Goal: Share content: Share content

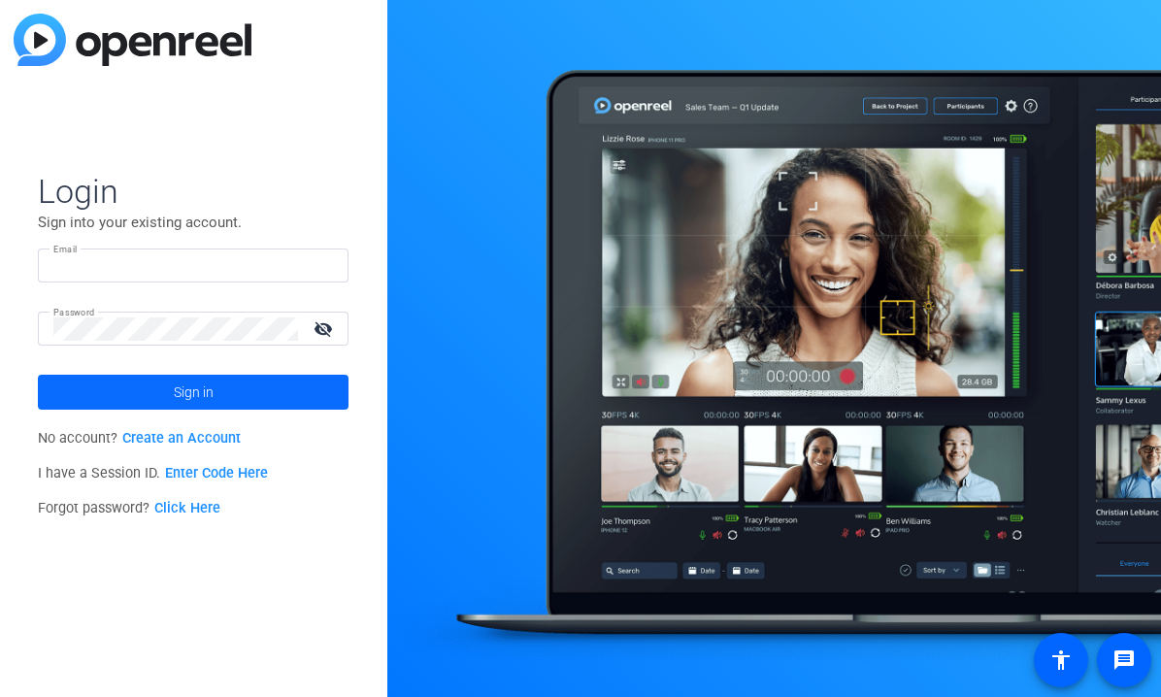
type input "[EMAIL_ADDRESS][PERSON_NAME][DOMAIN_NAME]"
click at [195, 387] on span "Sign in" at bounding box center [194, 392] width 40 height 49
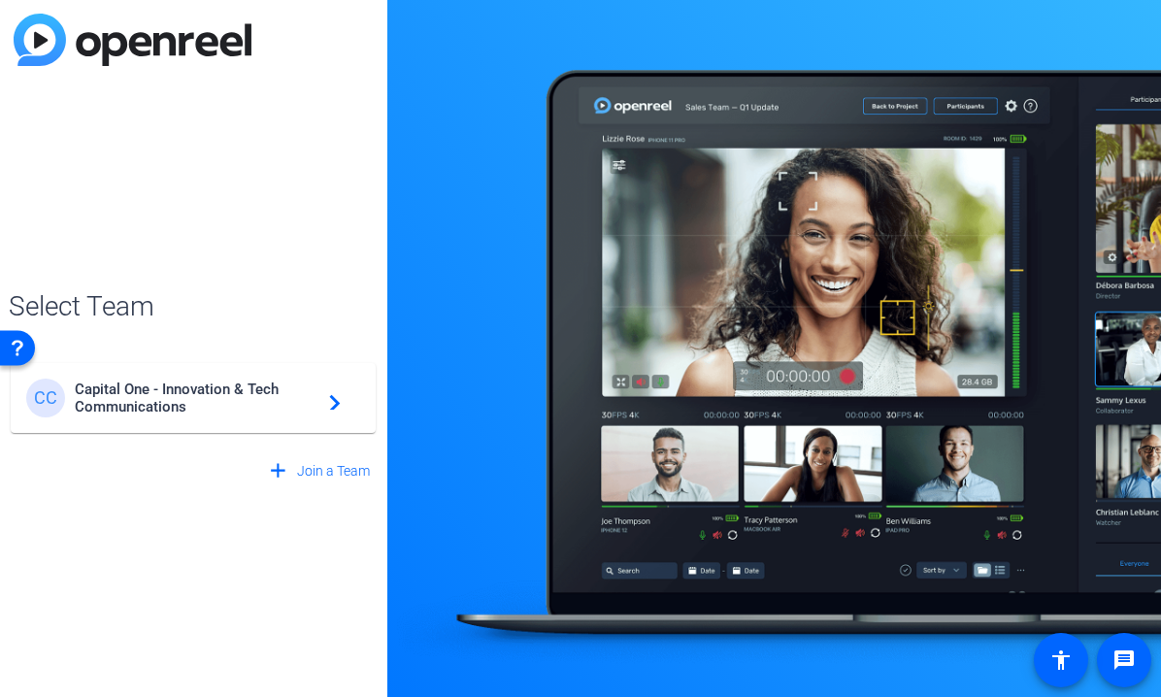
click at [194, 387] on span "Capital One - Innovation & Tech Communications" at bounding box center [196, 397] width 243 height 35
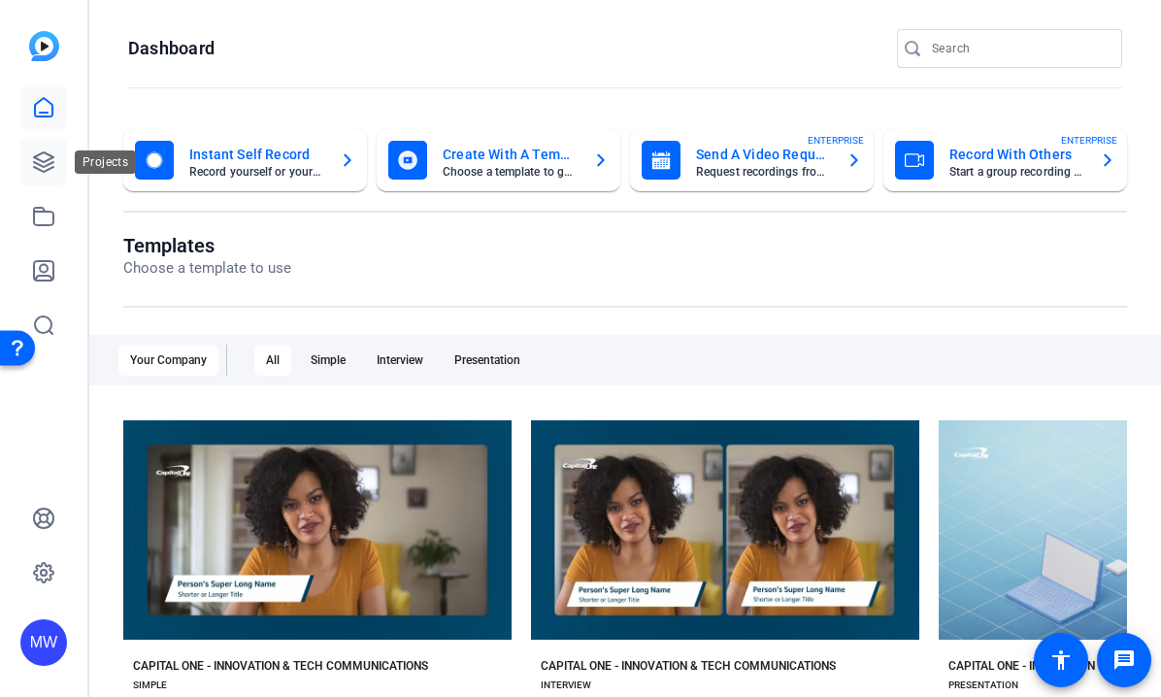
click at [40, 161] on icon at bounding box center [43, 161] width 23 height 23
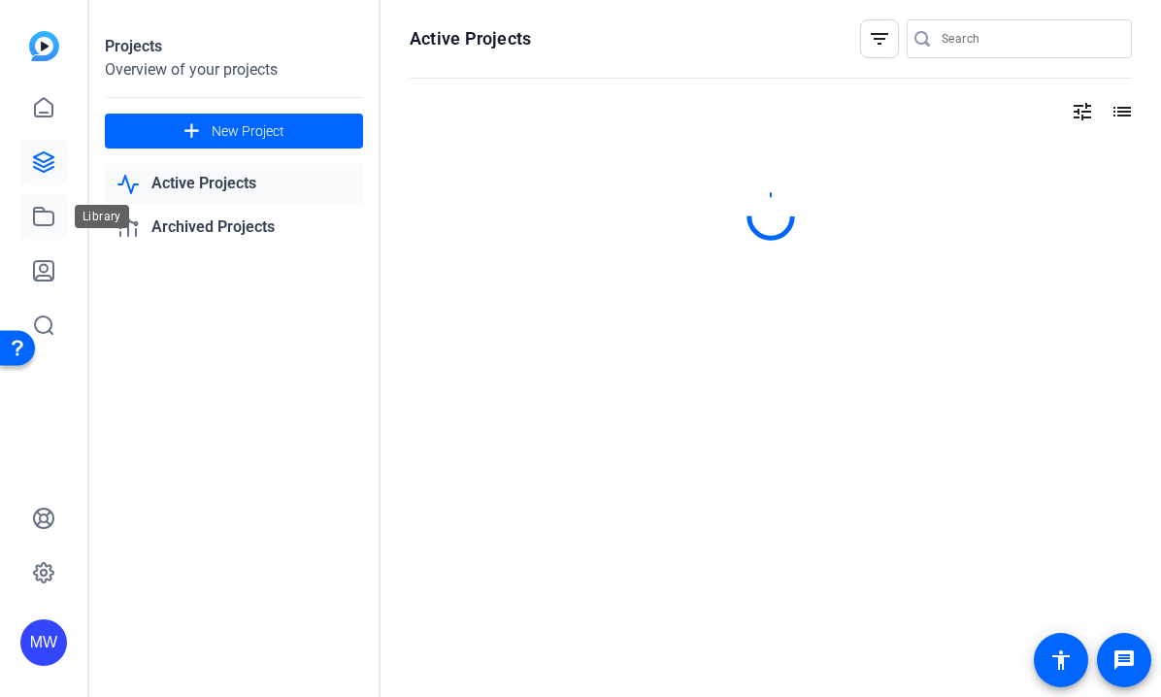
click at [44, 220] on icon at bounding box center [43, 216] width 23 height 23
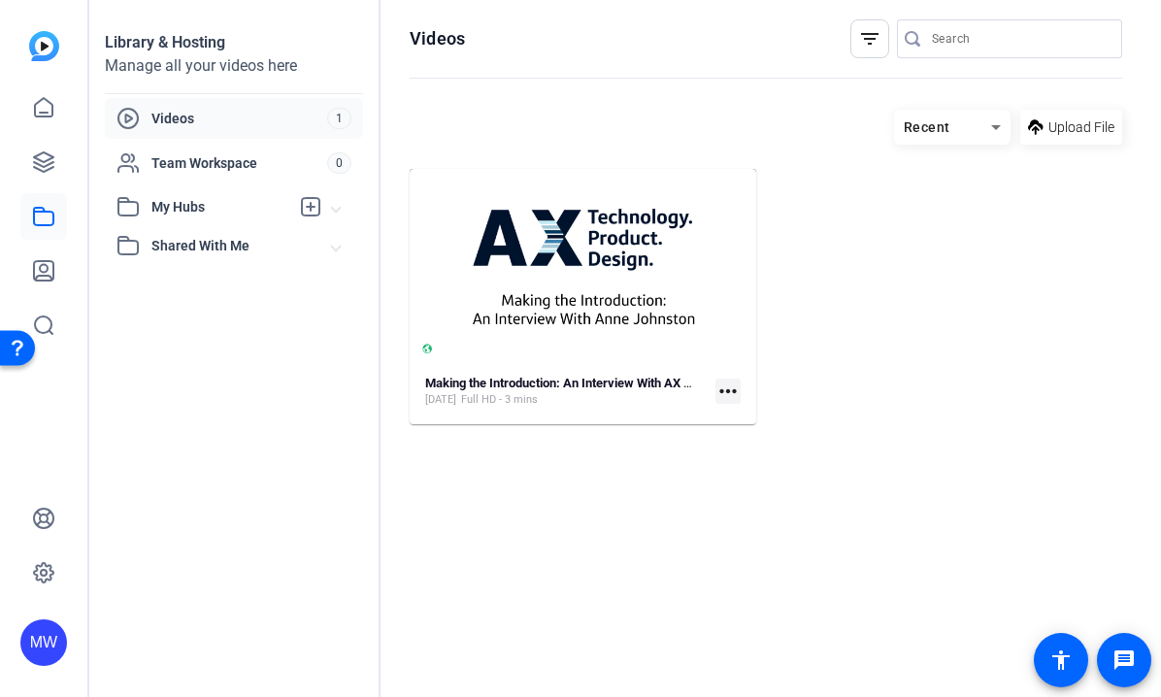
click at [726, 397] on mat-icon "more_horiz" at bounding box center [727, 390] width 25 height 25
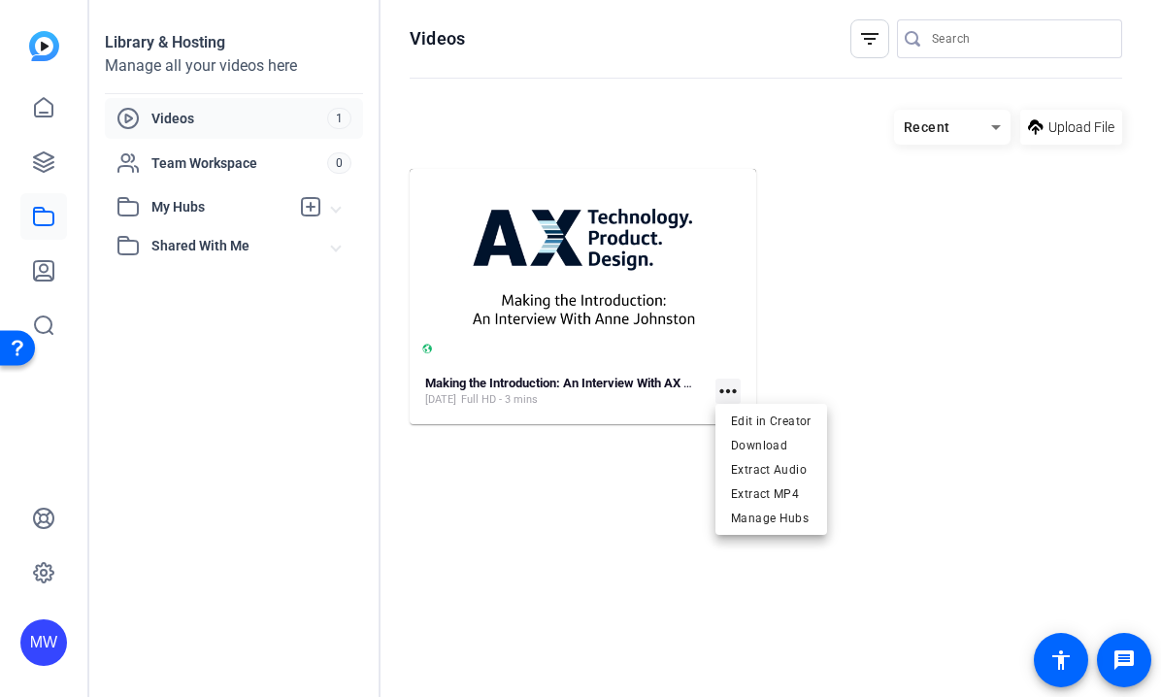
click at [641, 293] on div at bounding box center [580, 348] width 1161 height 697
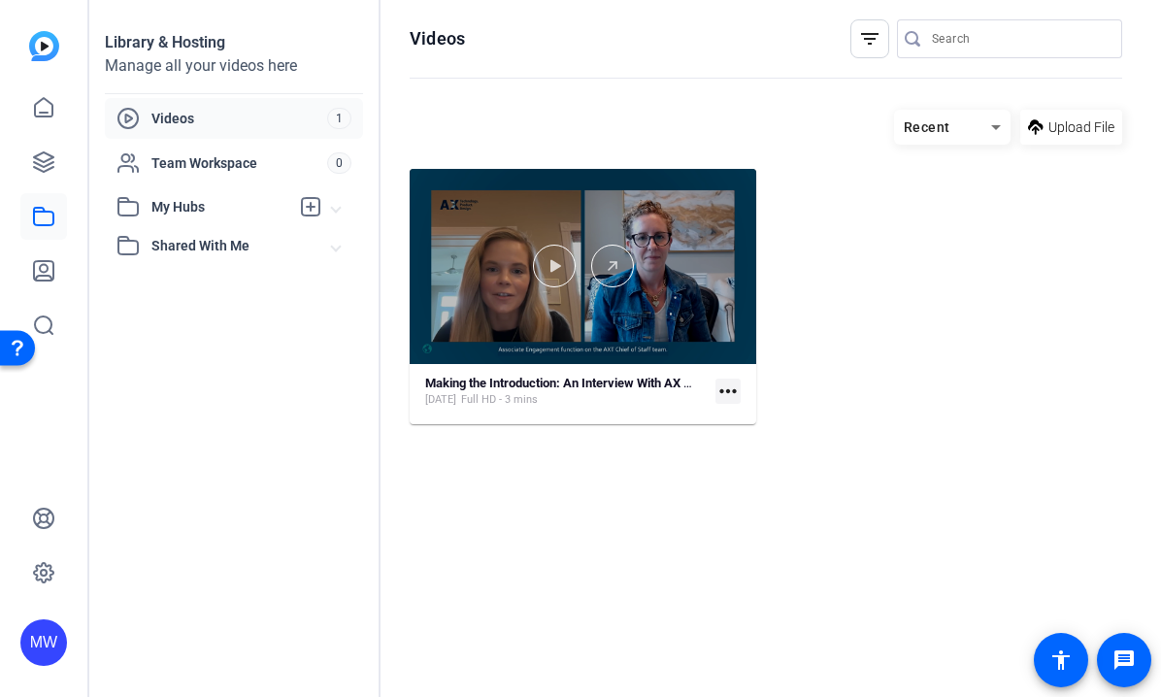
click at [592, 225] on div at bounding box center [583, 266] width 346 height 195
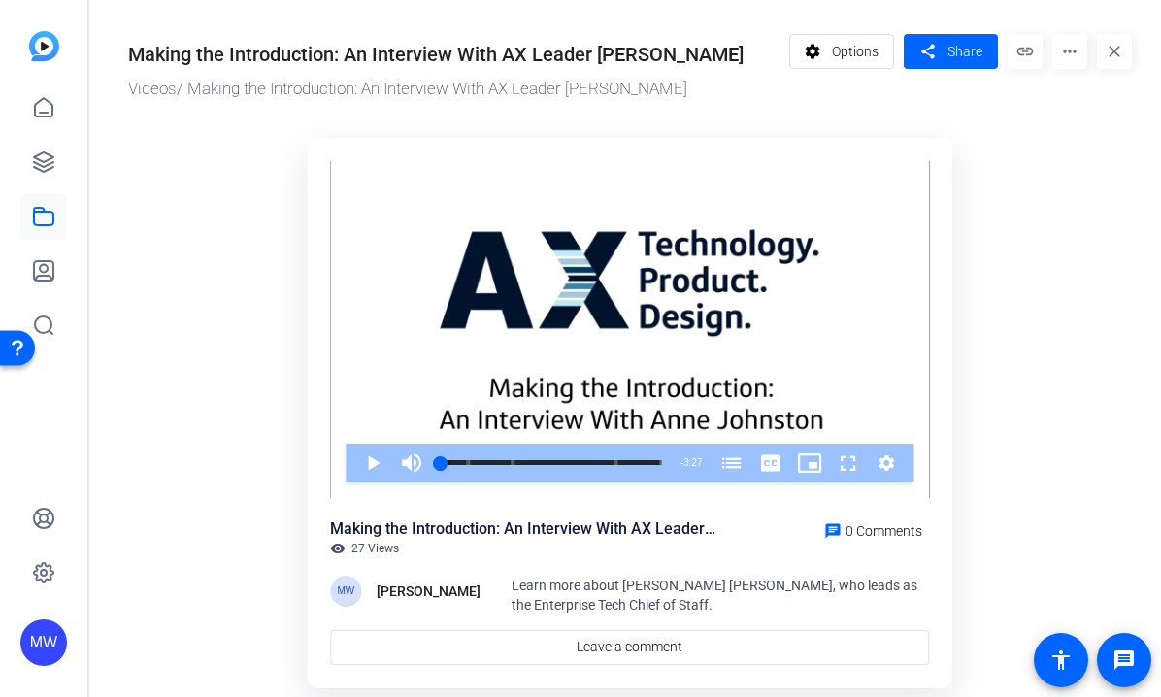
click at [715, 577] on span "Learn more about [PERSON_NAME] [PERSON_NAME], who leads as the Enterprise Tech …" at bounding box center [714, 594] width 406 height 35
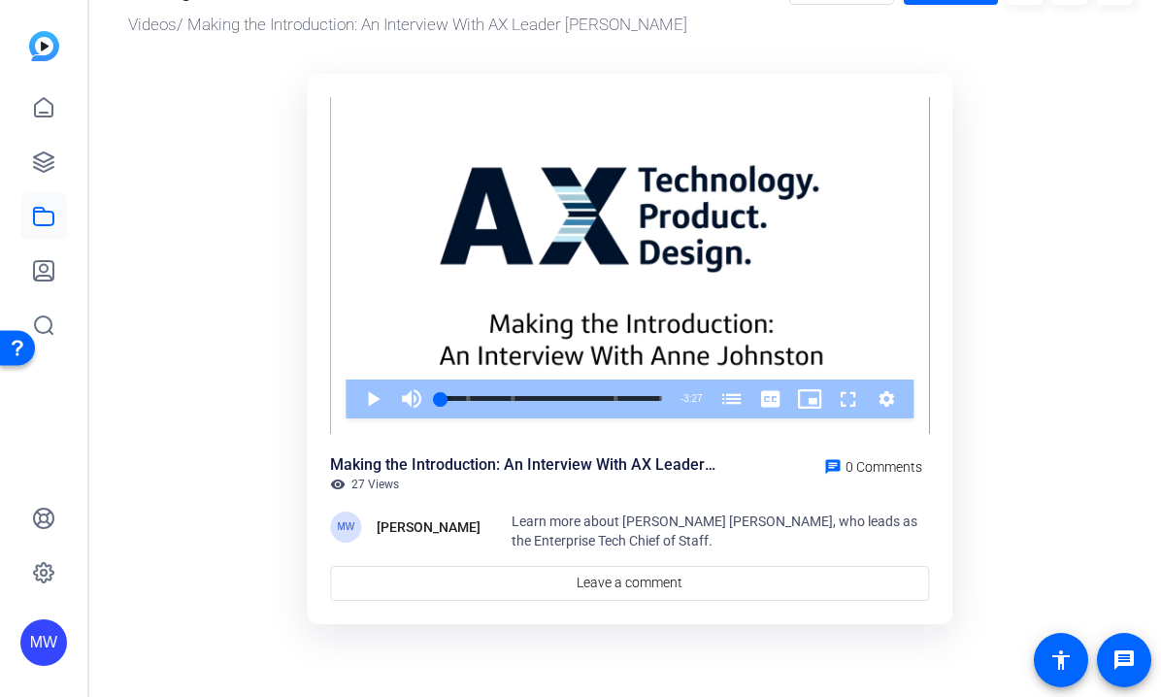
click at [599, 526] on span "Learn more about [PERSON_NAME] [PERSON_NAME], who leads as the Enterprise Tech …" at bounding box center [714, 530] width 406 height 35
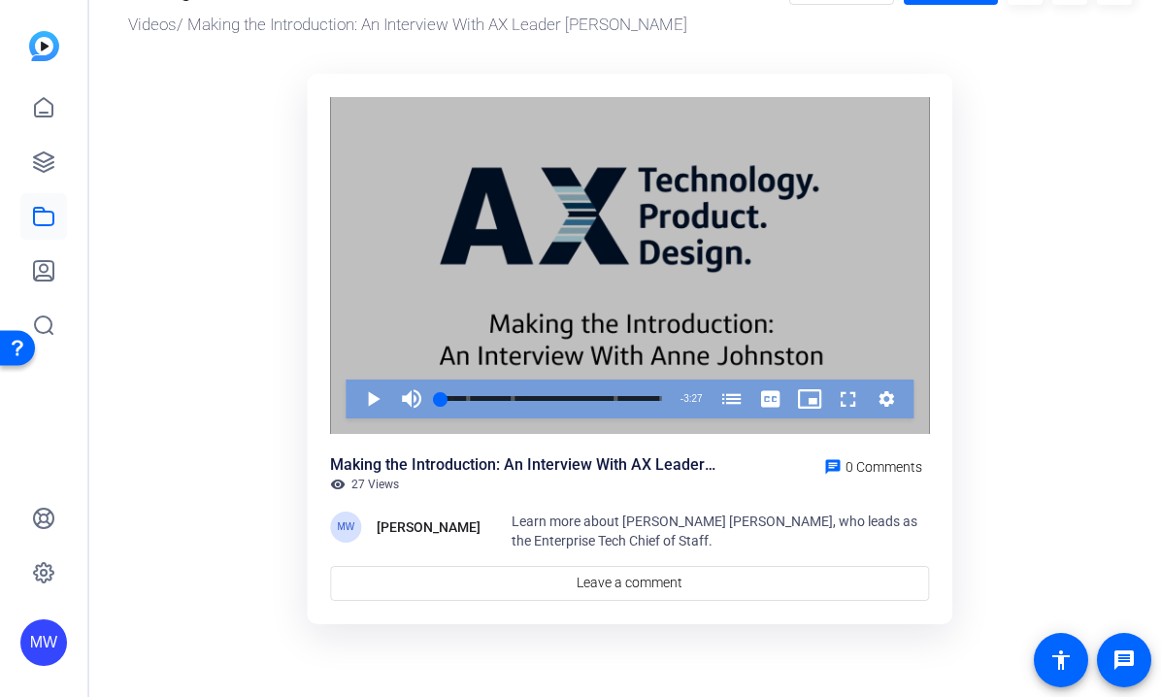
scroll to position [0, 0]
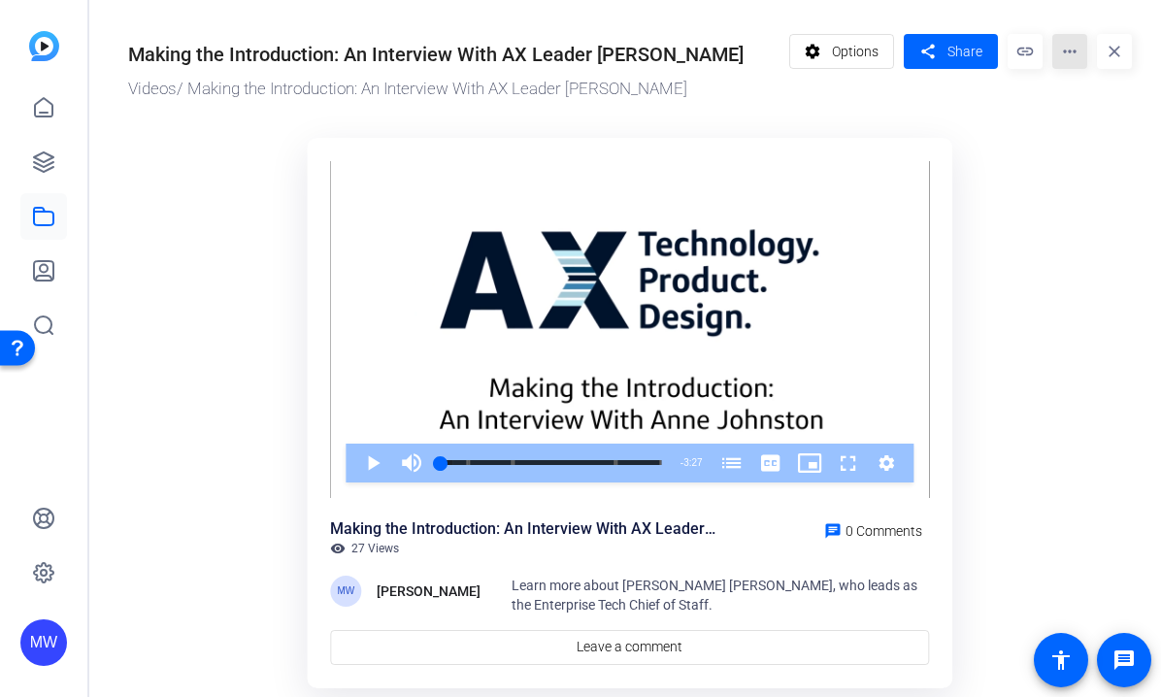
click at [1061, 61] on mat-icon "more_horiz" at bounding box center [1069, 51] width 35 height 35
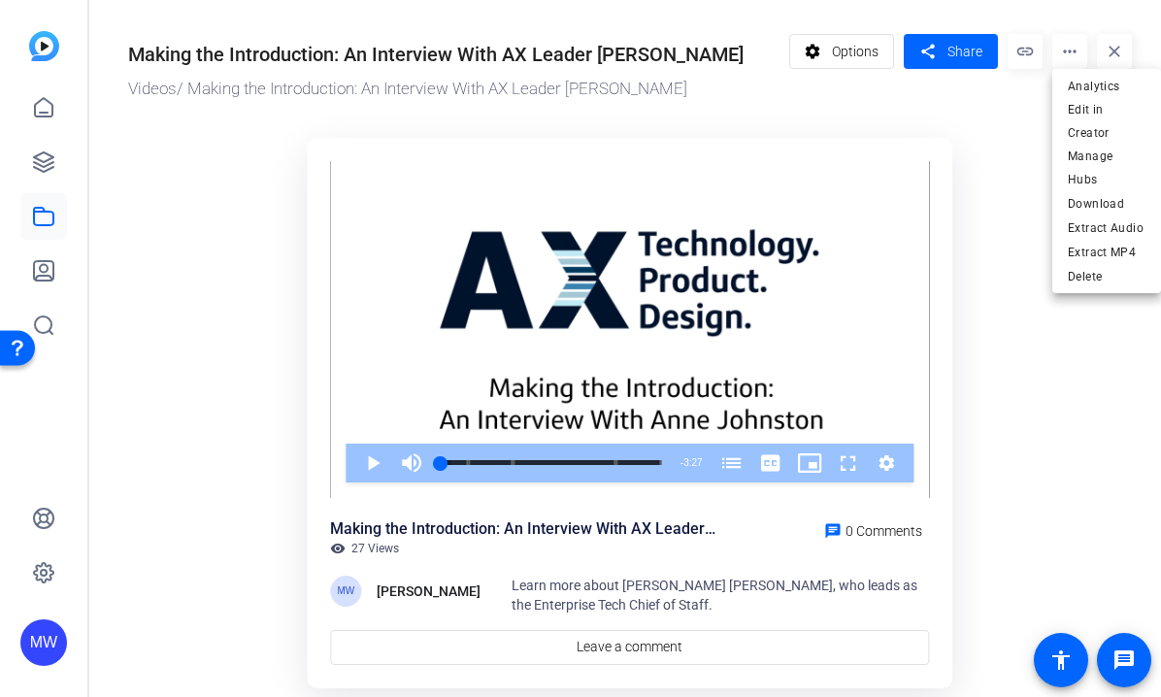
click at [853, 54] on div at bounding box center [580, 348] width 1161 height 697
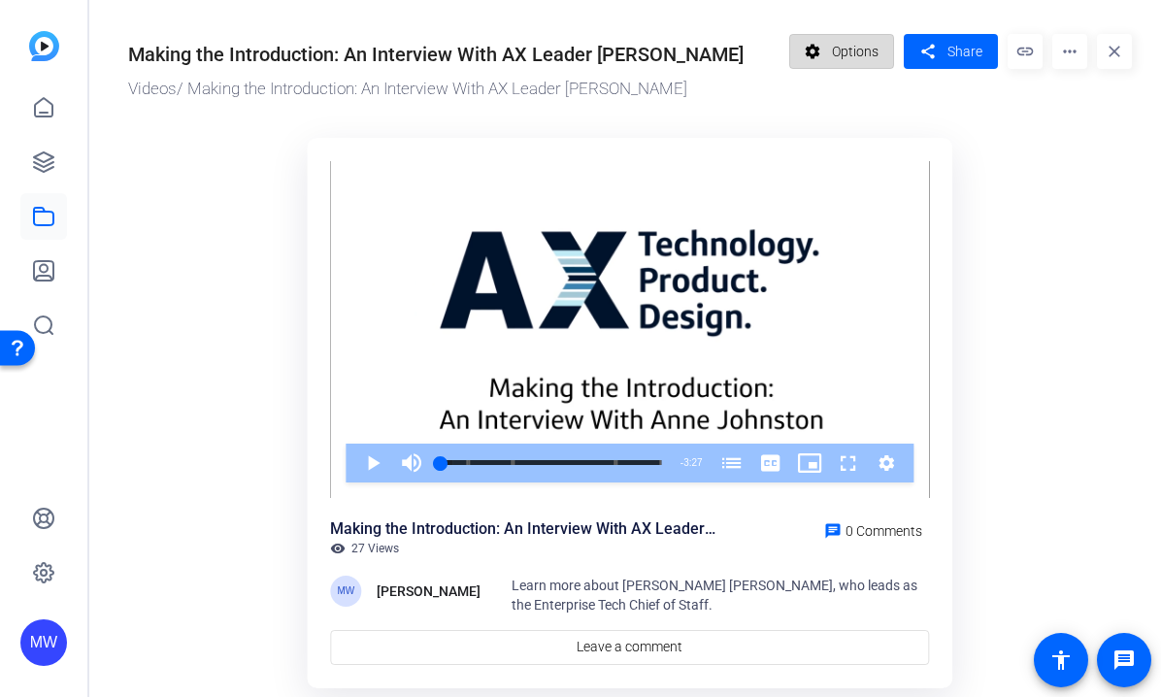
click at [829, 39] on span at bounding box center [842, 51] width 104 height 47
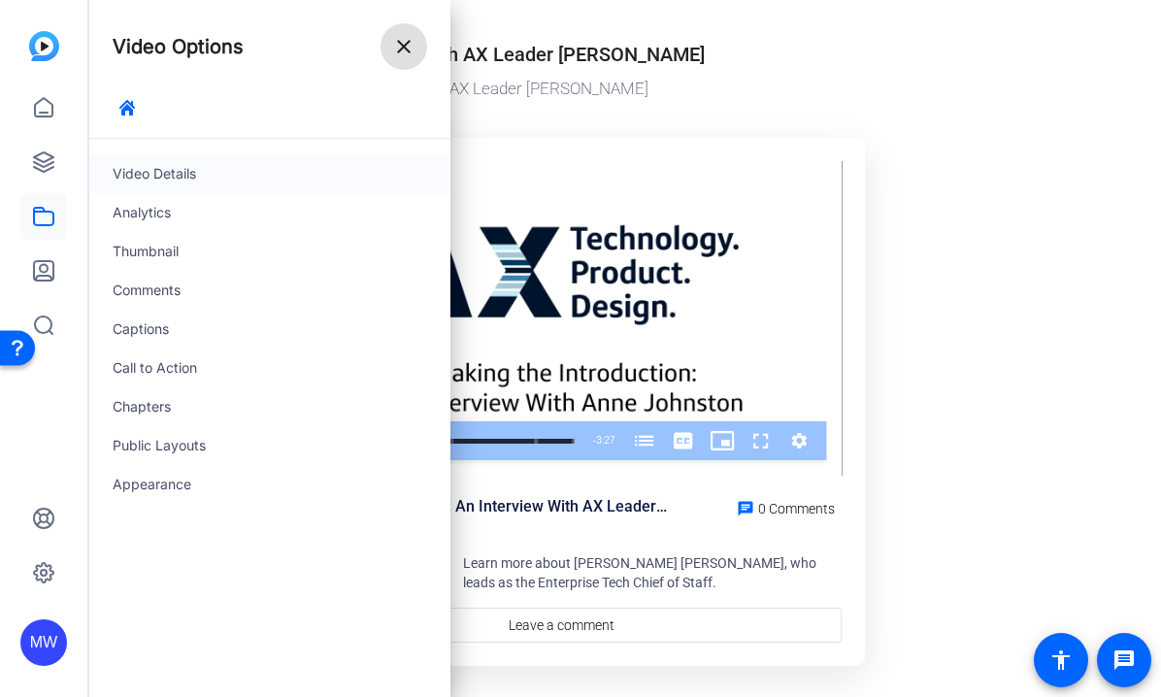
click at [191, 180] on div "Video Details" at bounding box center [269, 173] width 361 height 39
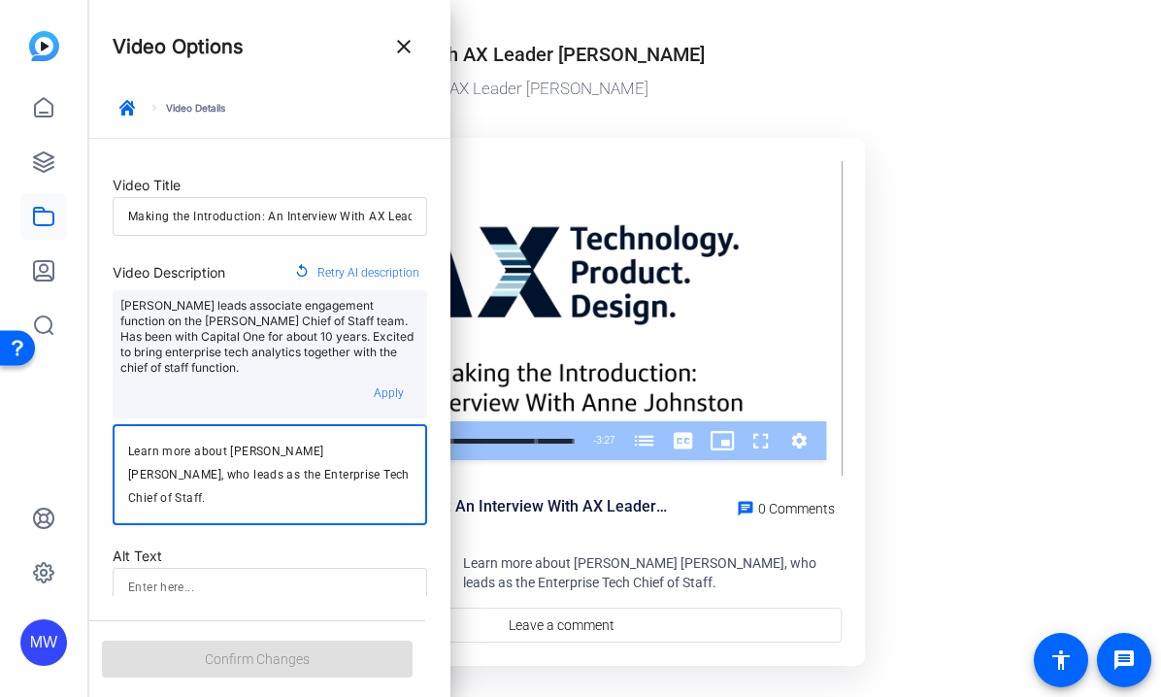
click at [319, 442] on textarea "Learn more about [PERSON_NAME] [PERSON_NAME], who leads as the Enterprise Tech …" at bounding box center [269, 475] width 283 height 70
paste textarea "[PERSON_NAME], the leader of our Enterprise Tech Chief of Staff team"
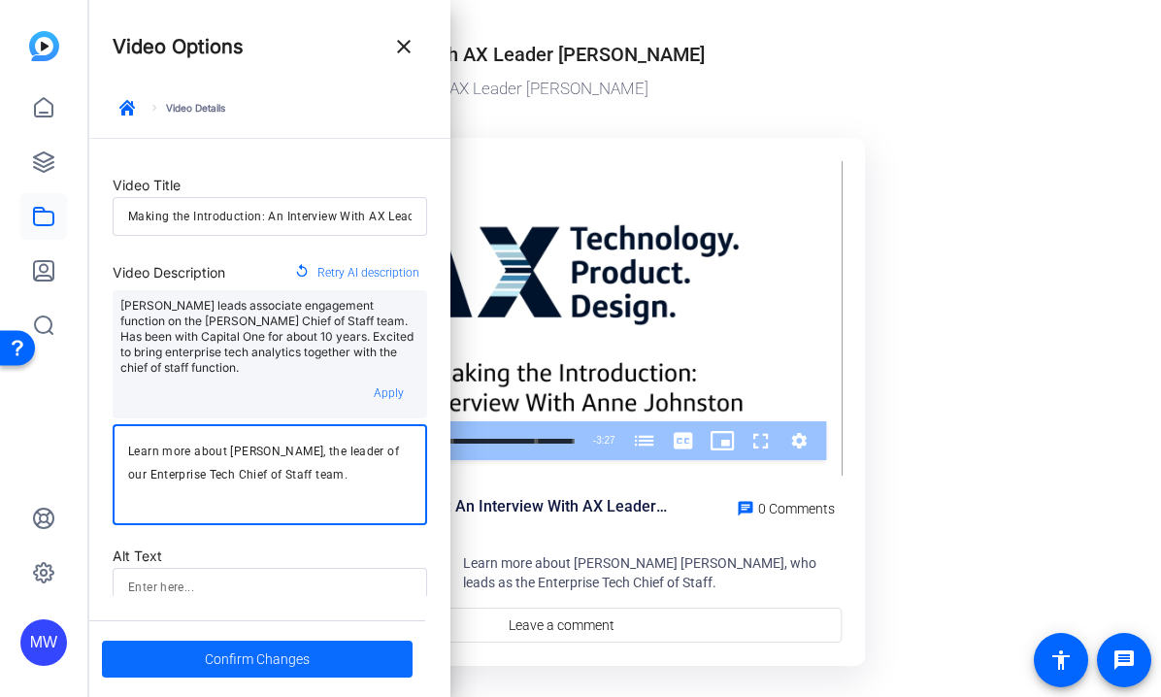
type textarea "Learn more about [PERSON_NAME], the leader of our Enterprise Tech Chief of Staf…"
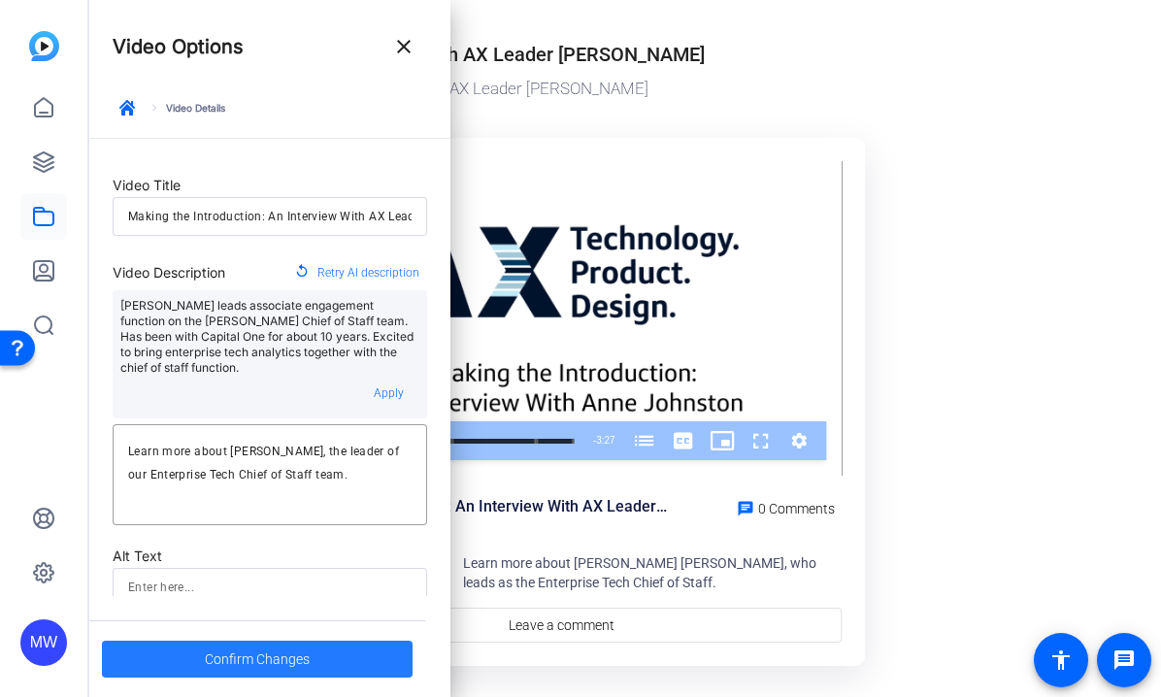
click at [245, 663] on span "Confirm Changes" at bounding box center [257, 659] width 105 height 37
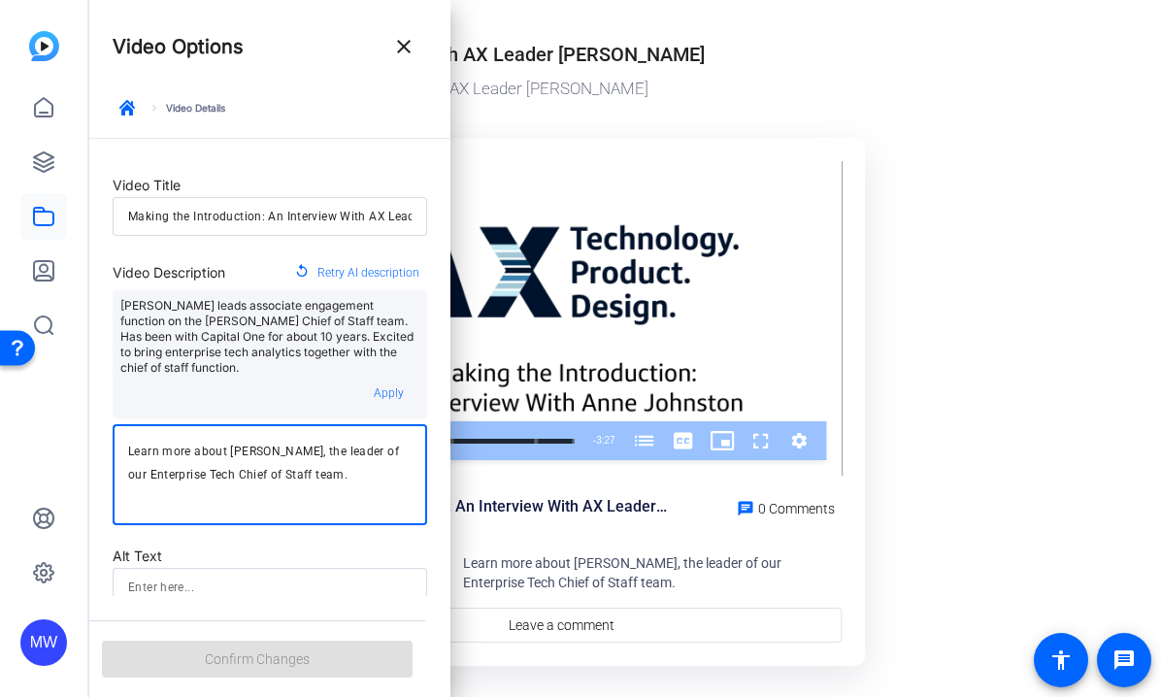
click at [347, 457] on textarea "Learn more about [PERSON_NAME], the leader of our Enterprise Tech Chief of Staf…" at bounding box center [269, 475] width 283 height 70
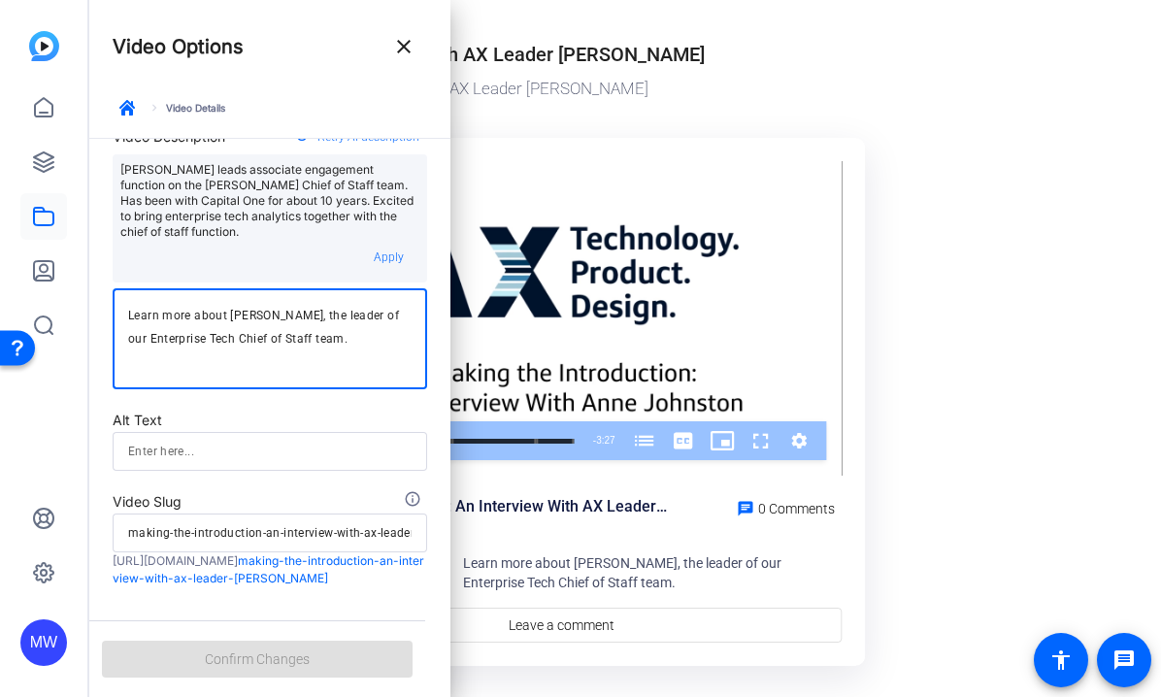
scroll to position [156, 0]
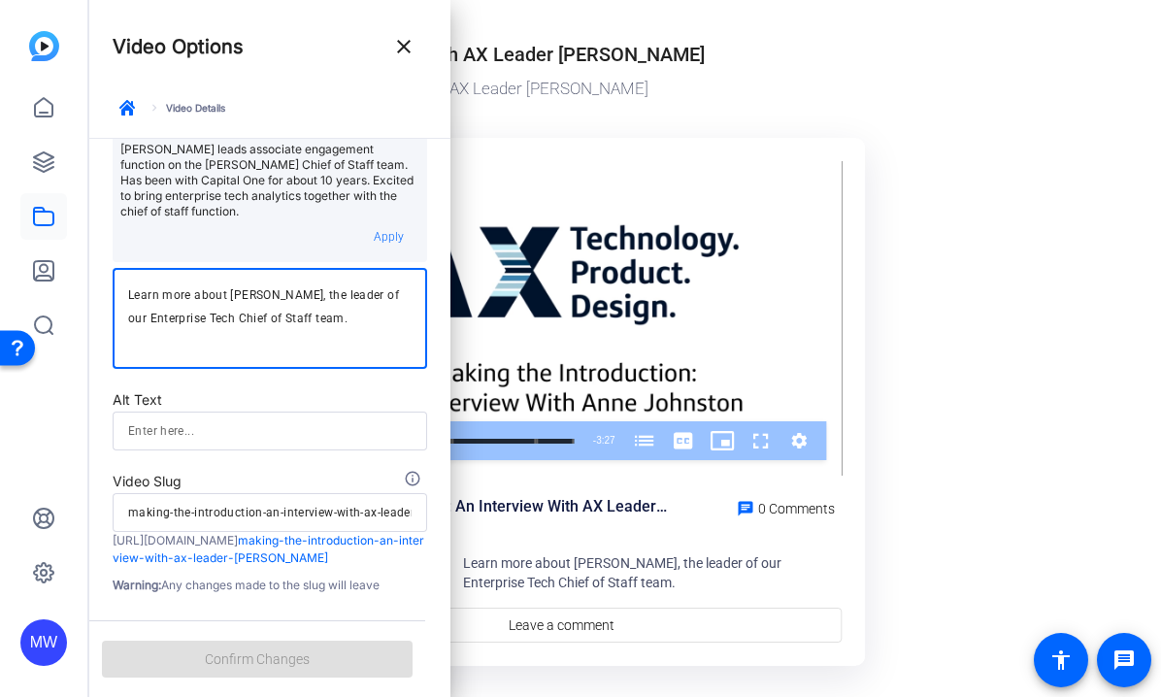
click at [277, 663] on div "Confirm Changes" at bounding box center [257, 658] width 336 height 77
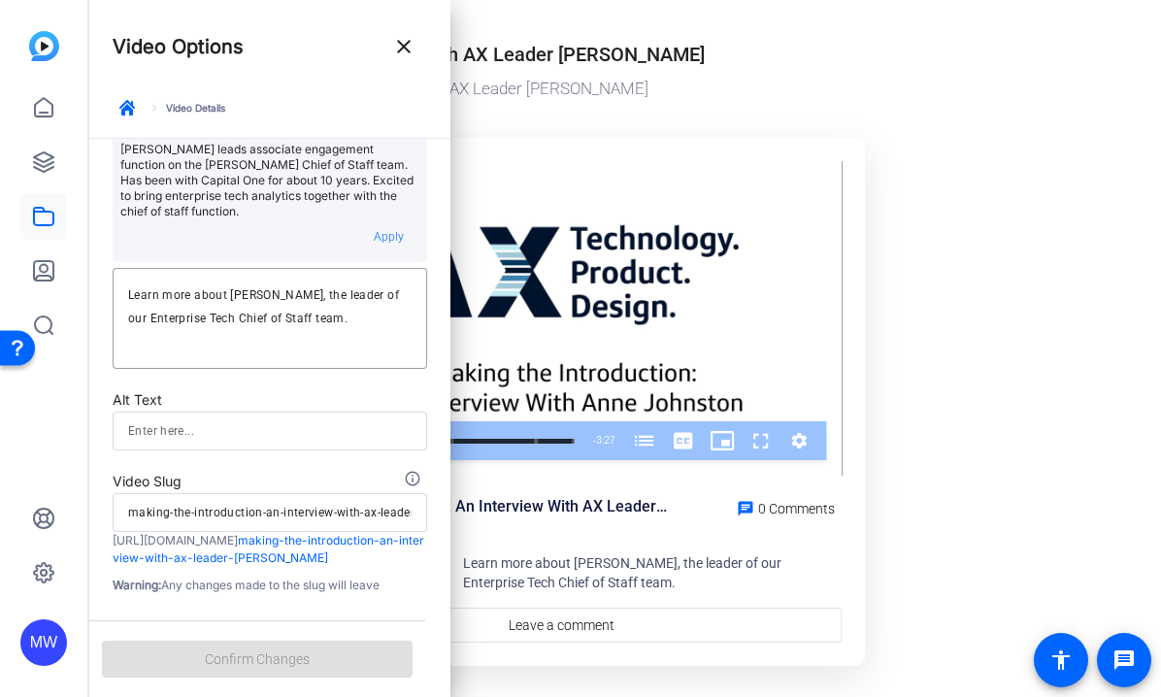
scroll to position [0, 0]
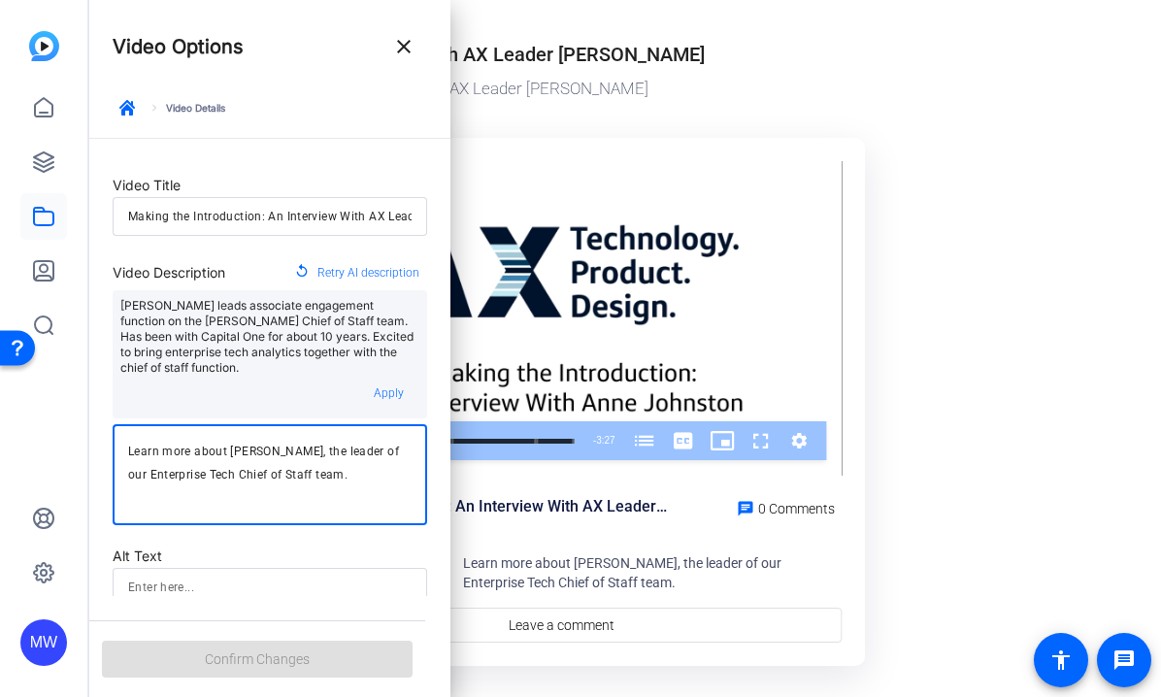
click at [268, 449] on textarea "Learn more about [PERSON_NAME], the leader of our Enterprise Tech Chief of Staf…" at bounding box center [269, 475] width 283 height 70
click at [400, 48] on mat-icon "close" at bounding box center [403, 46] width 23 height 23
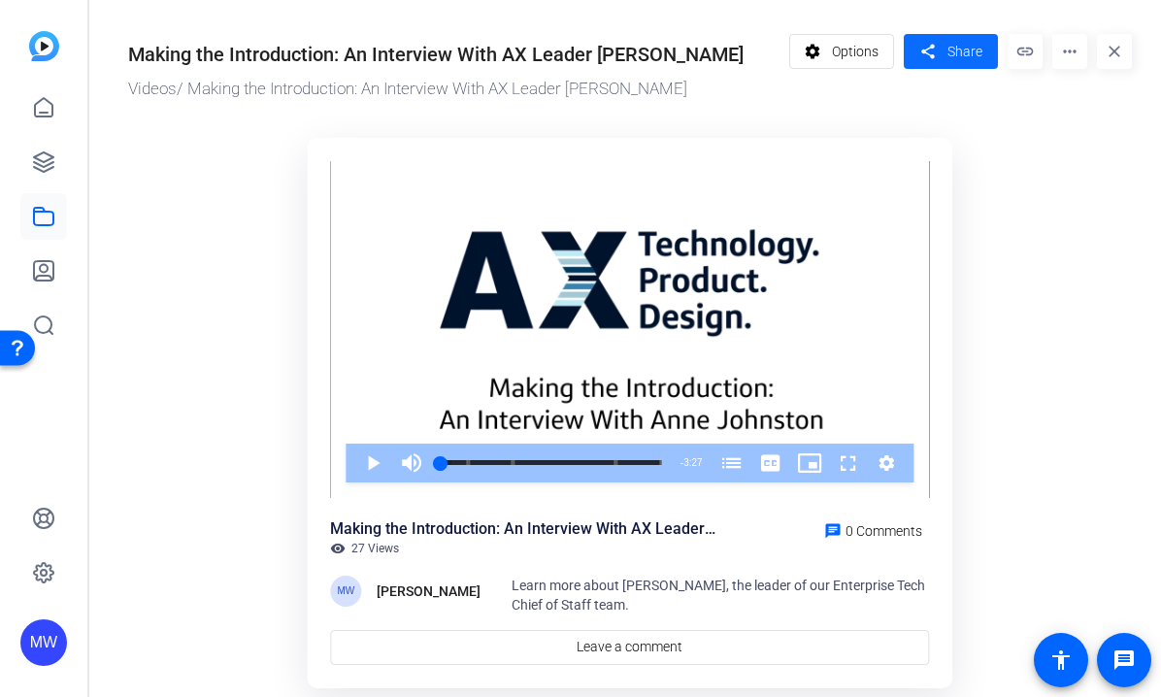
click at [938, 53] on mat-icon "share" at bounding box center [927, 52] width 24 height 26
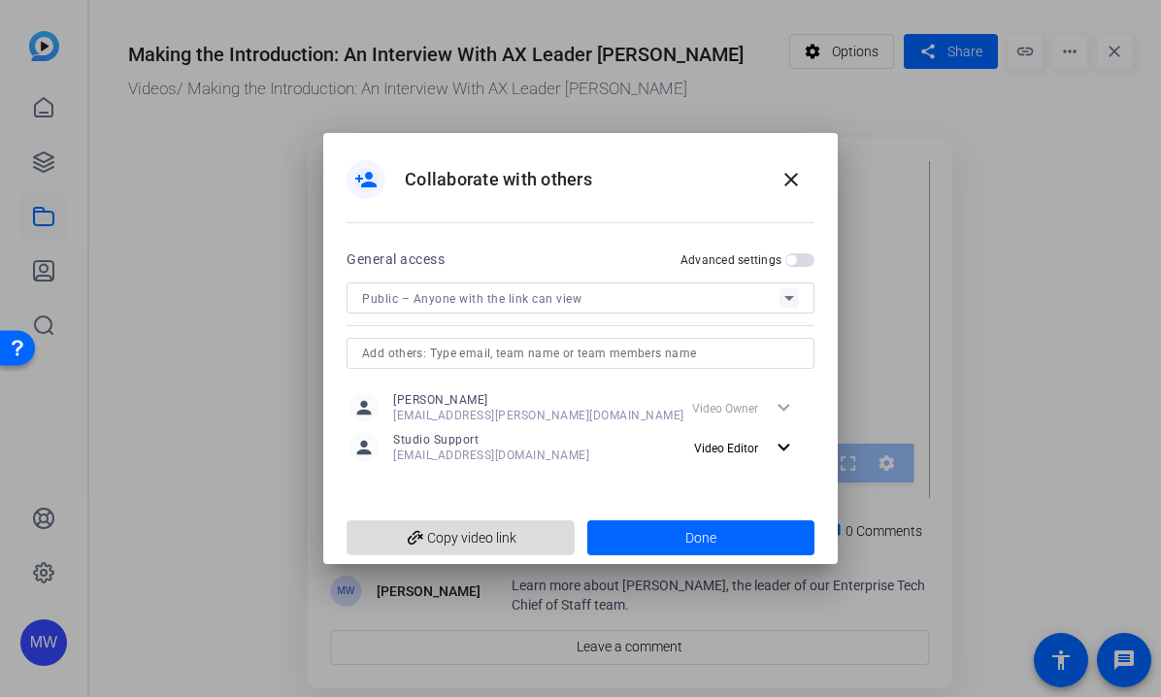
click at [510, 531] on span "add_link Copy video link" at bounding box center [460, 537] width 197 height 37
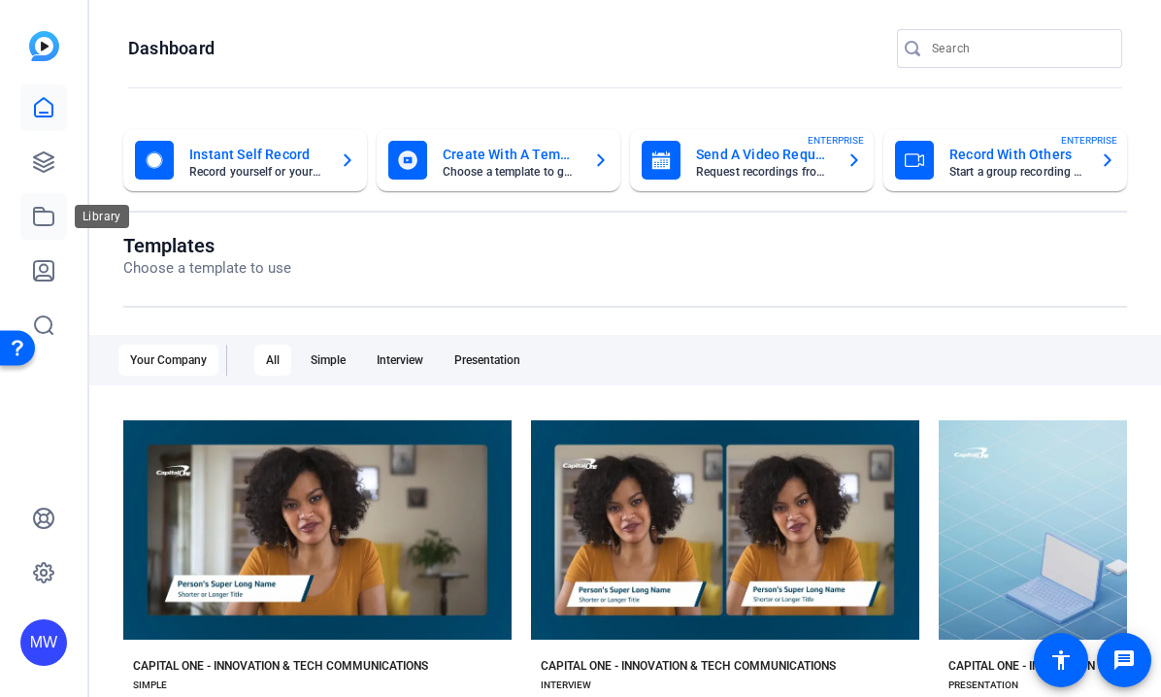
click at [47, 212] on icon at bounding box center [43, 216] width 19 height 17
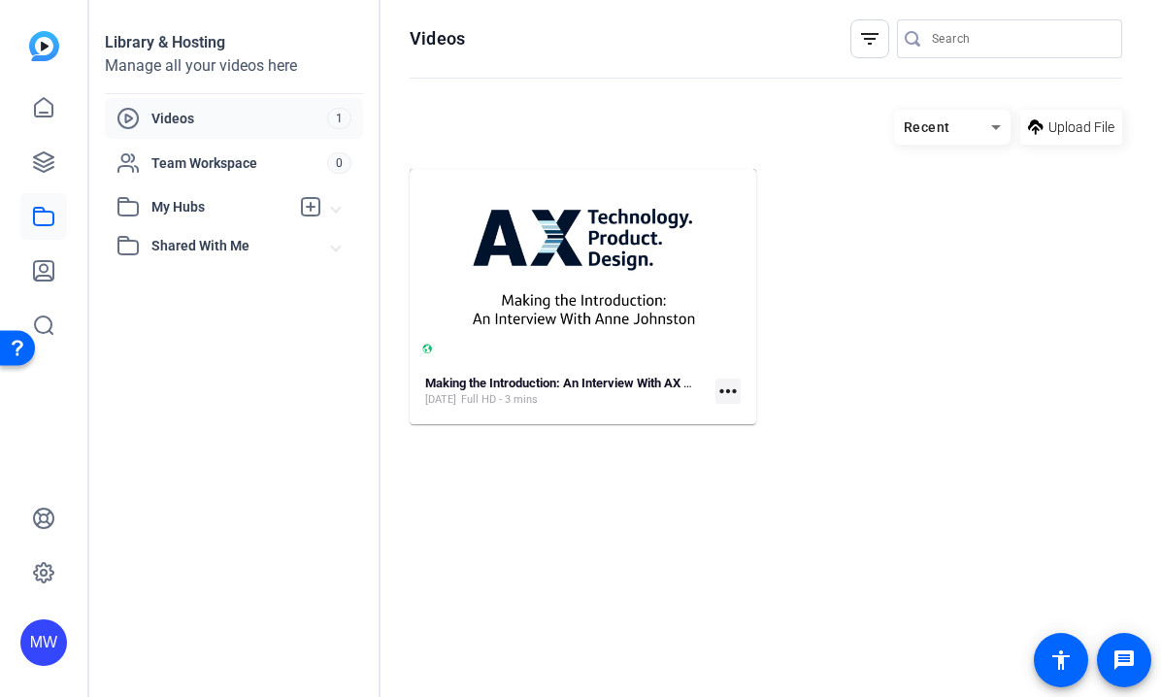
click at [728, 387] on mat-icon "more_horiz" at bounding box center [727, 390] width 25 height 25
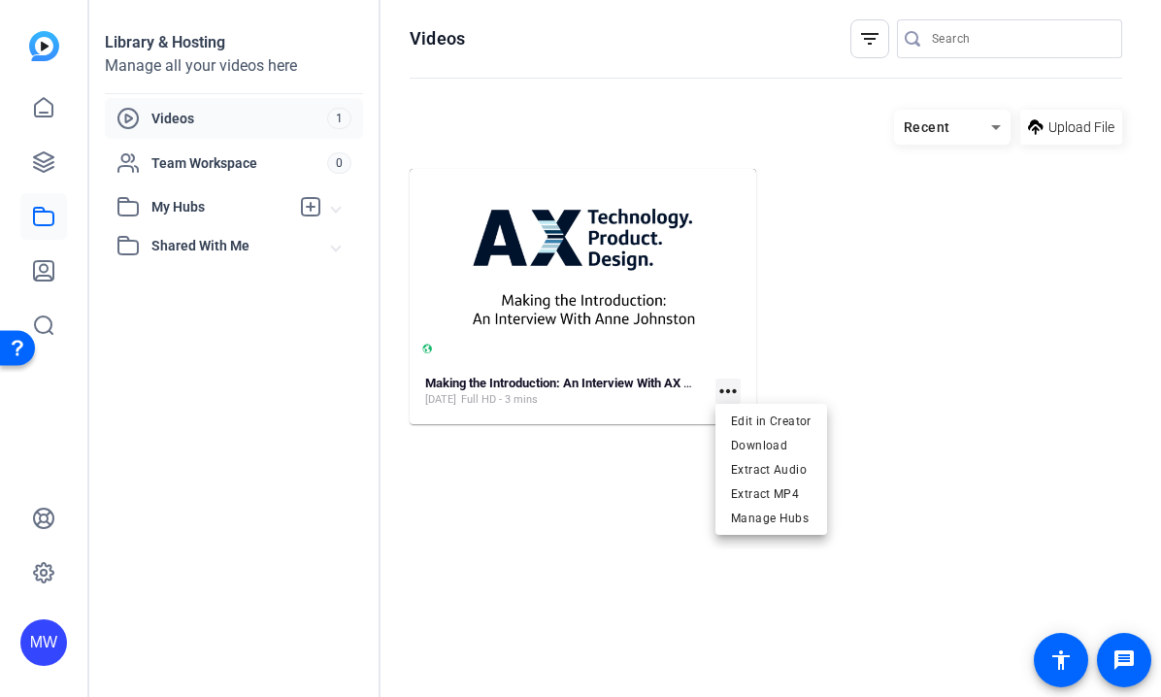
click at [606, 382] on div at bounding box center [580, 348] width 1161 height 697
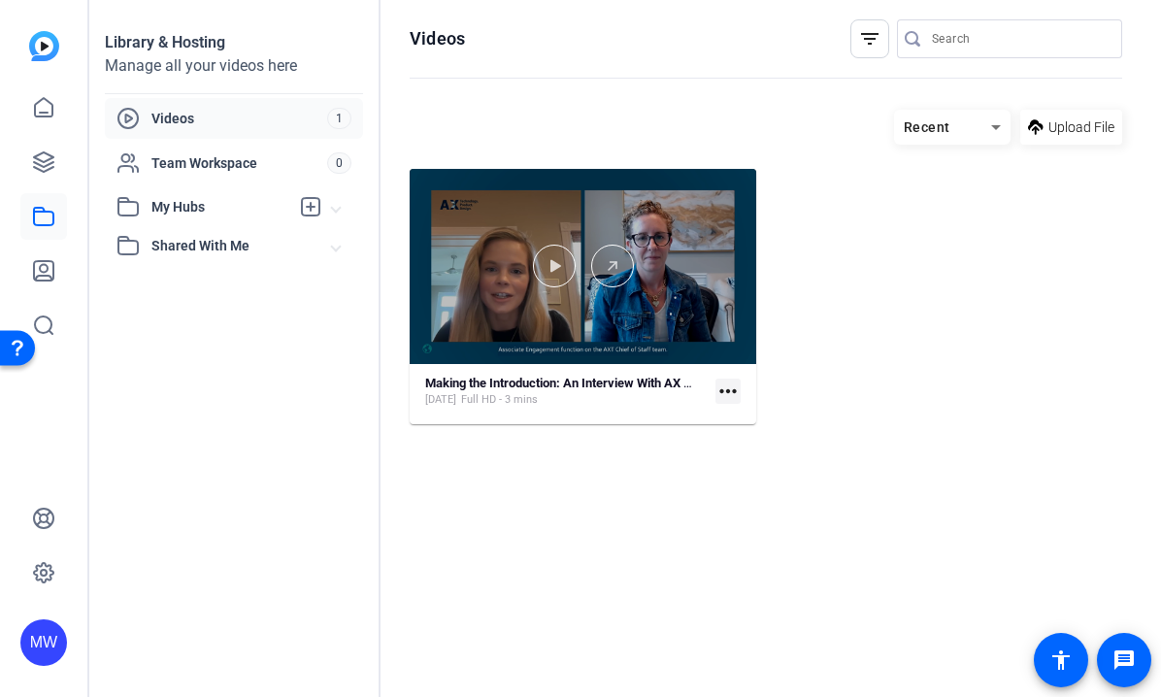
click at [592, 279] on div at bounding box center [583, 266] width 346 height 43
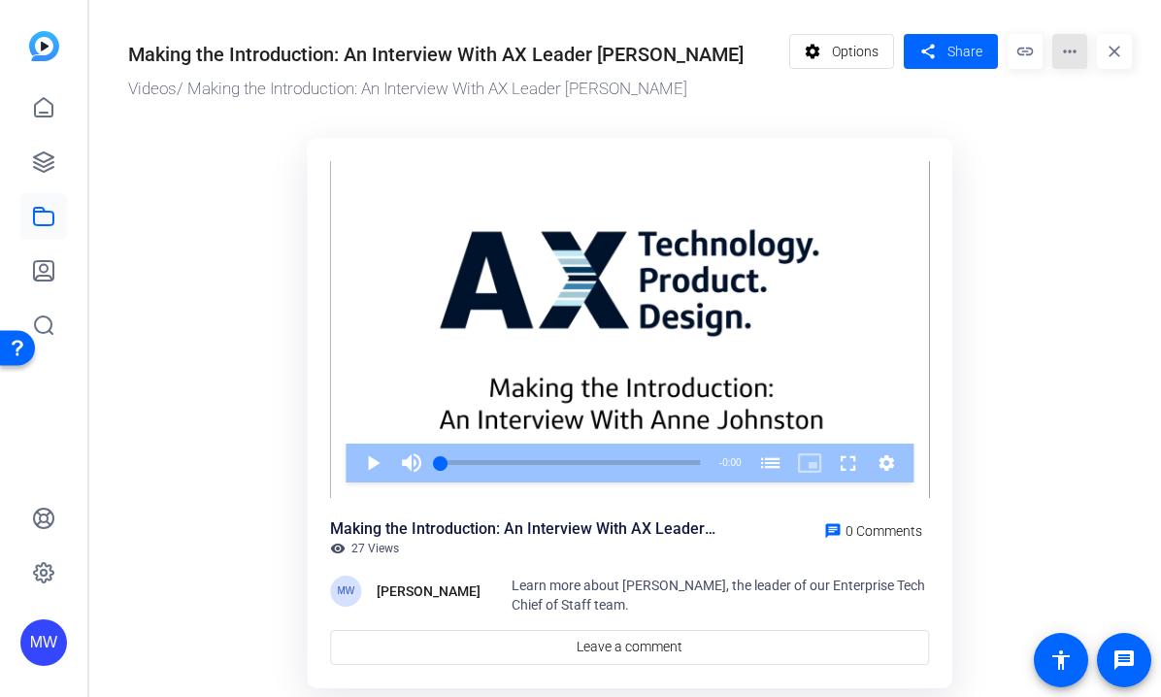
click at [1069, 58] on mat-icon "more_horiz" at bounding box center [1069, 51] width 35 height 35
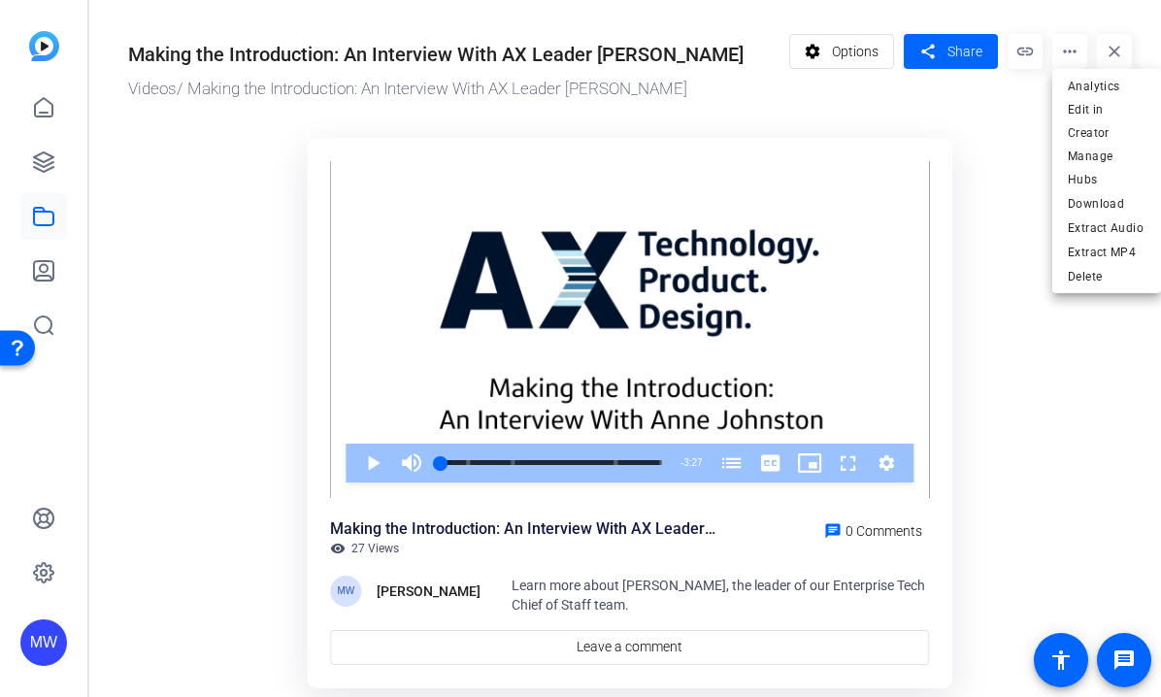
click at [847, 57] on div at bounding box center [580, 348] width 1161 height 697
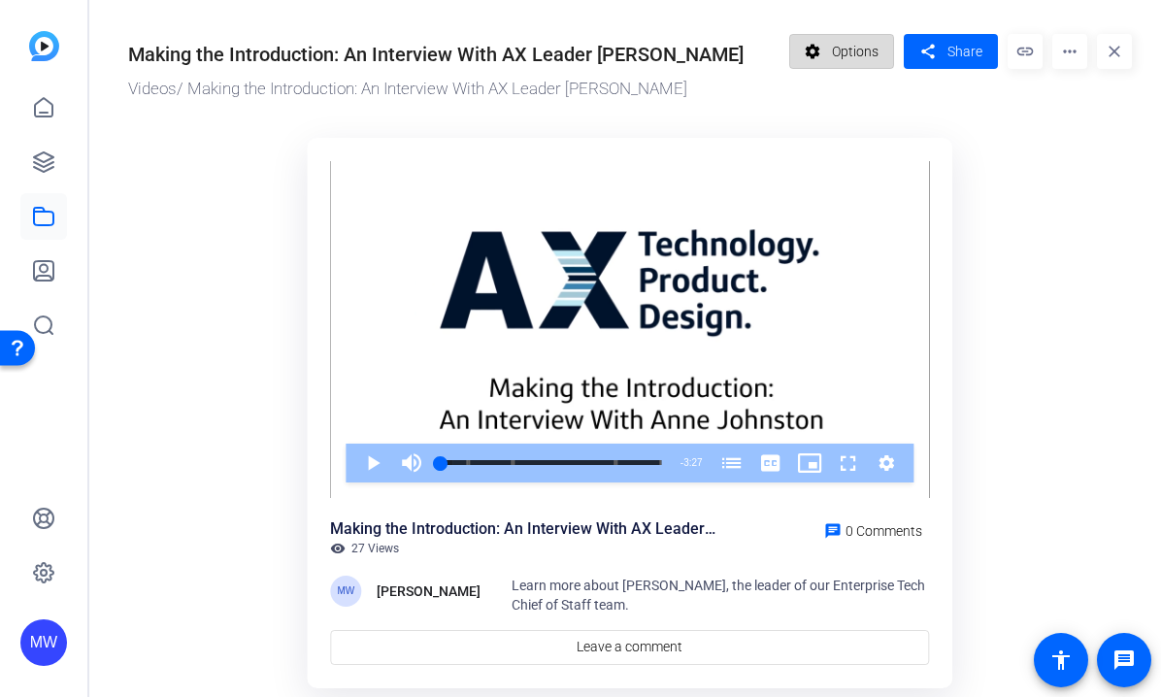
click at [848, 57] on span "Options" at bounding box center [855, 51] width 47 height 37
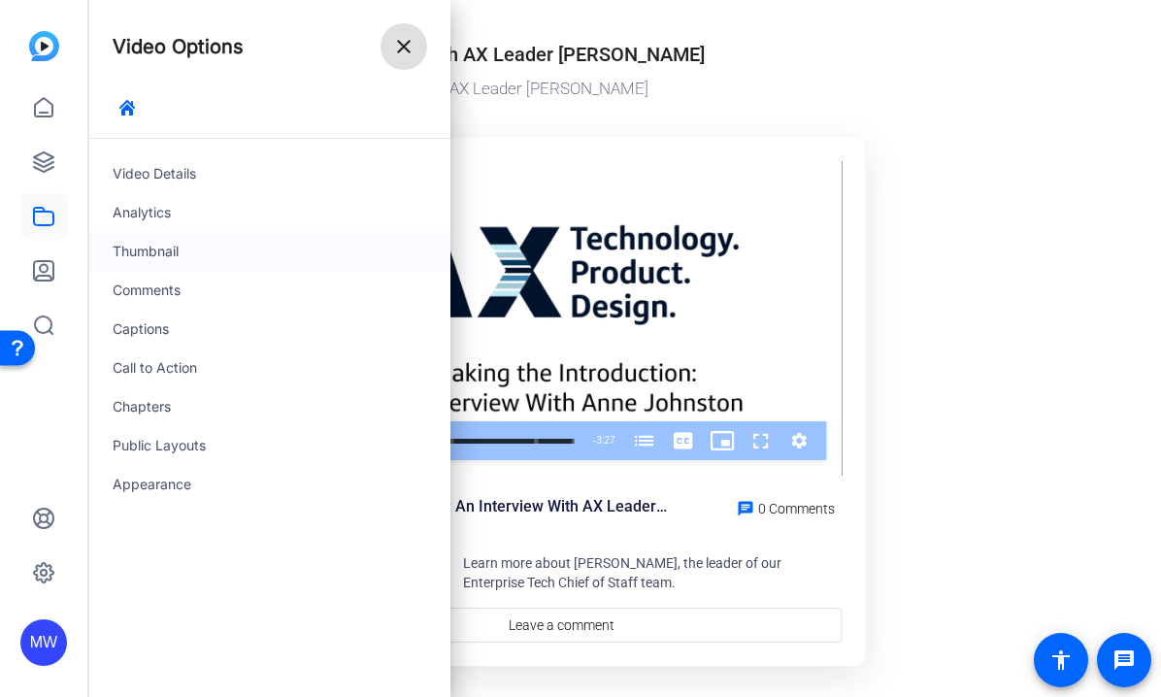
click at [145, 249] on div "Thumbnail" at bounding box center [269, 251] width 361 height 39
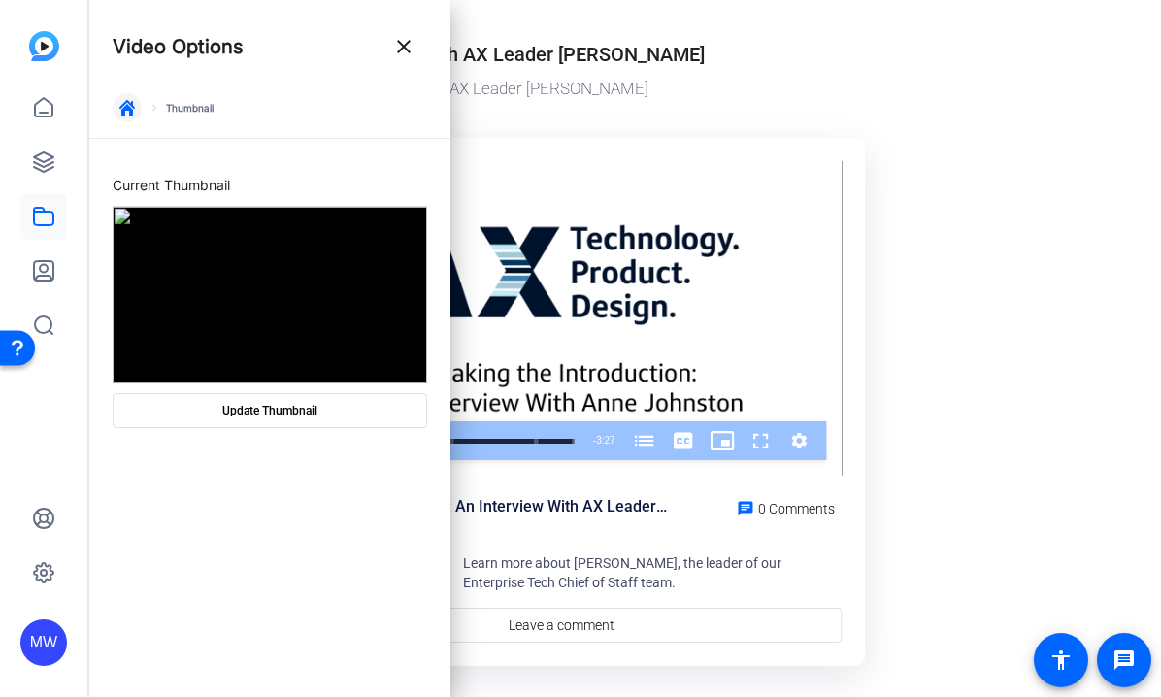
click at [129, 107] on icon "button" at bounding box center [127, 108] width 16 height 16
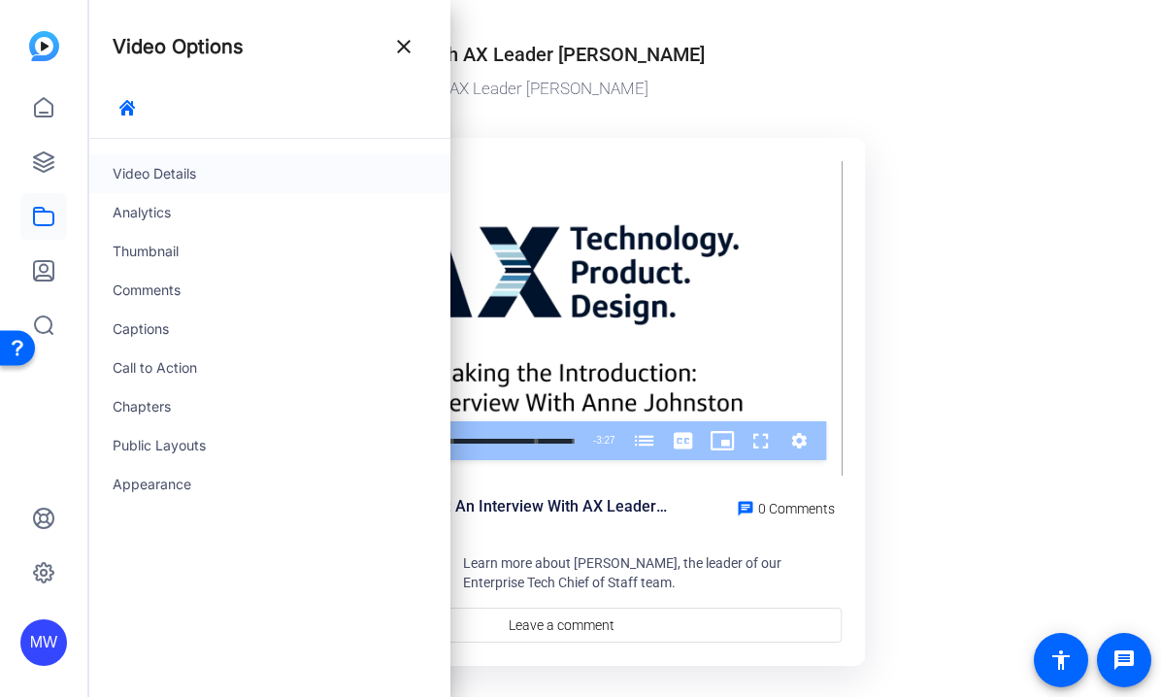
click at [150, 166] on div "Video Details" at bounding box center [269, 173] width 361 height 39
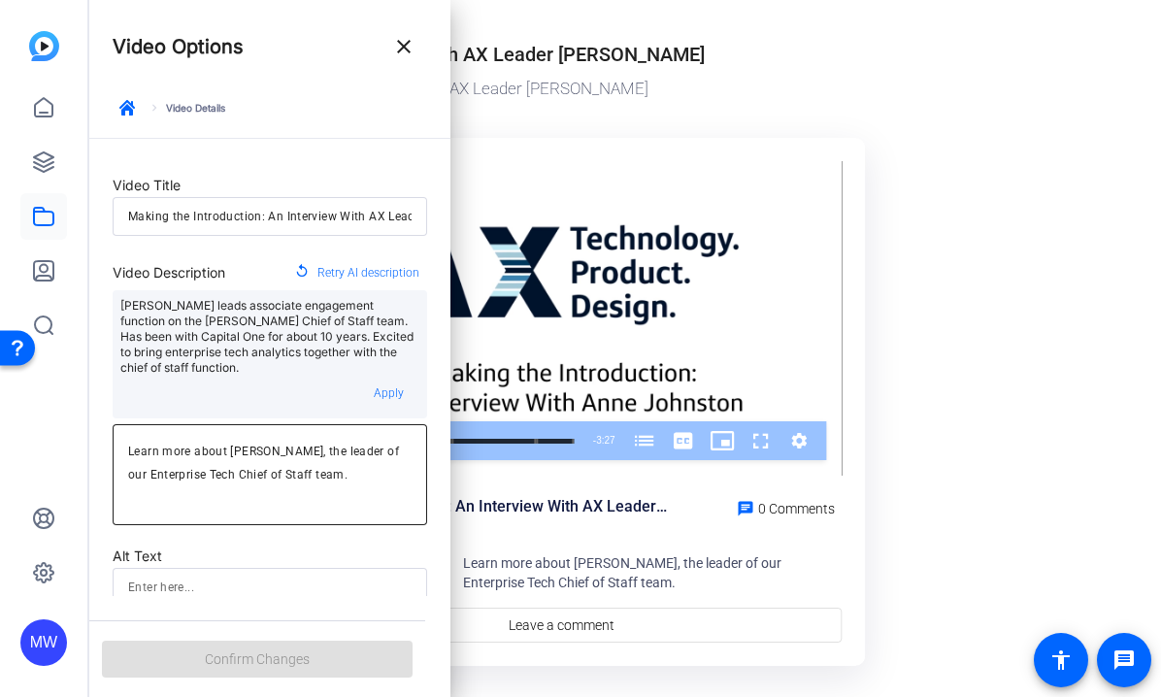
click at [328, 440] on textarea "Learn more about [PERSON_NAME], the leader of our Enterprise Tech Chief of Staf…" at bounding box center [269, 475] width 283 height 70
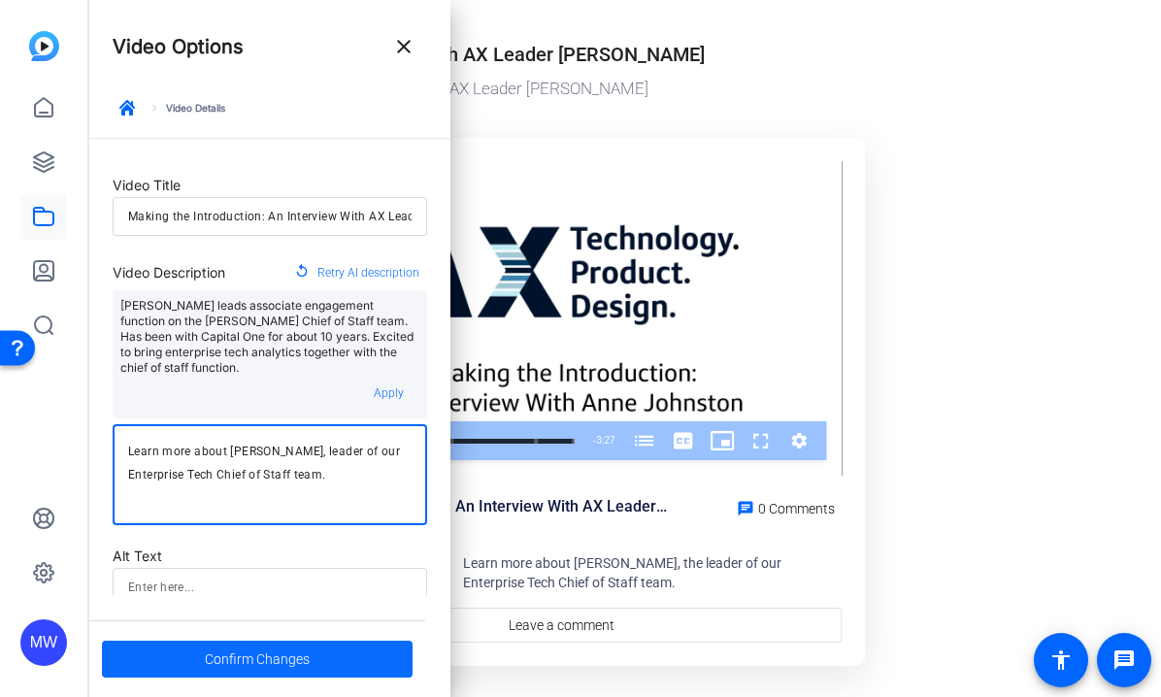
type textarea "Learn more about Anne Johnston, leader of our Enterprise Tech Chief of Staff te…"
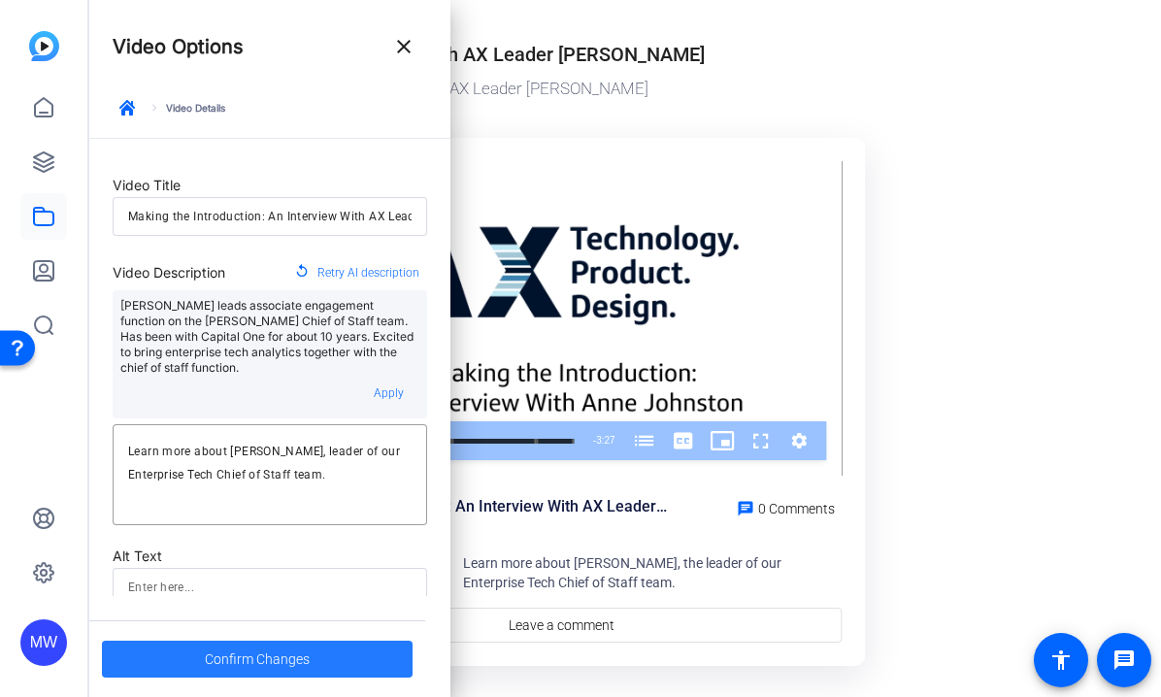
click at [312, 667] on span at bounding box center [257, 659] width 311 height 47
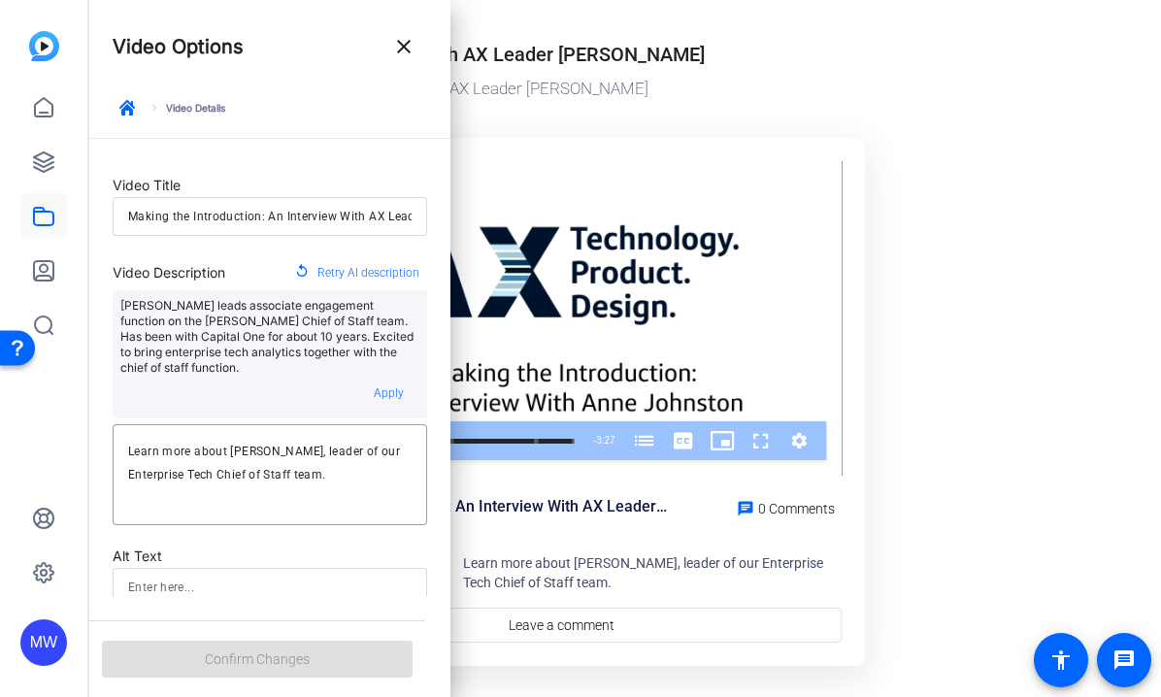
click at [910, 346] on ktd-grid "Video Player is loading. Play Video Play Mute Current Time 0:00 / Duration 3:27…" at bounding box center [561, 402] width 945 height 553
click at [401, 54] on mat-icon "close" at bounding box center [403, 46] width 23 height 23
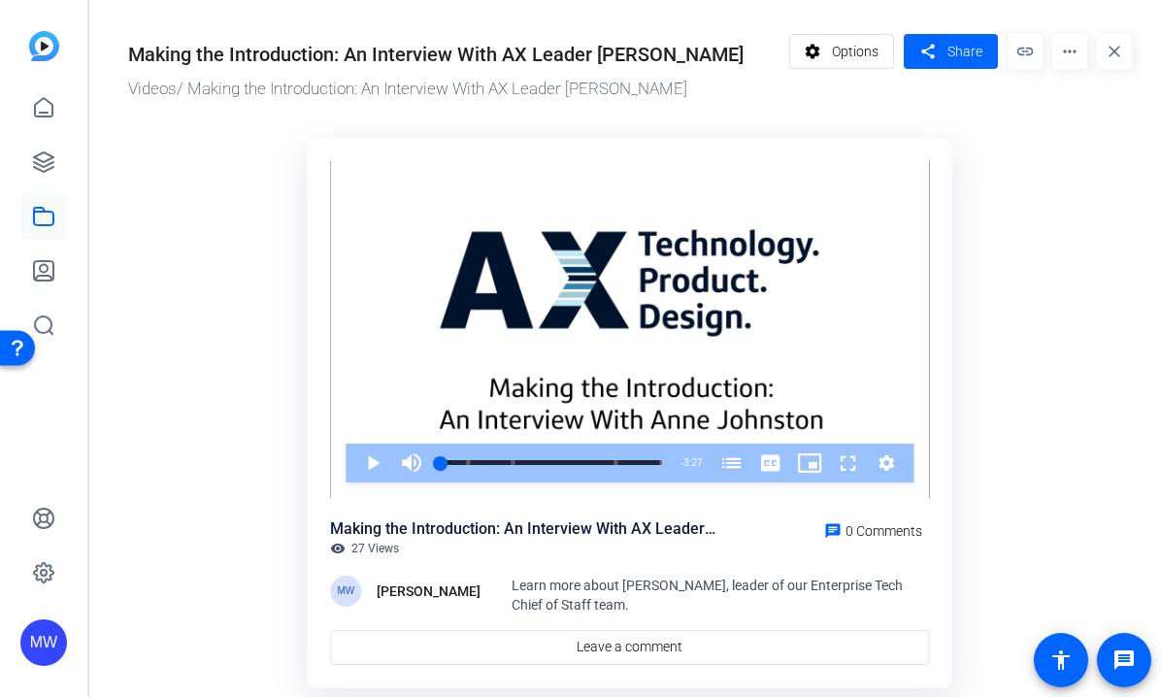
click at [1077, 50] on mat-icon "more_horiz" at bounding box center [1069, 51] width 35 height 35
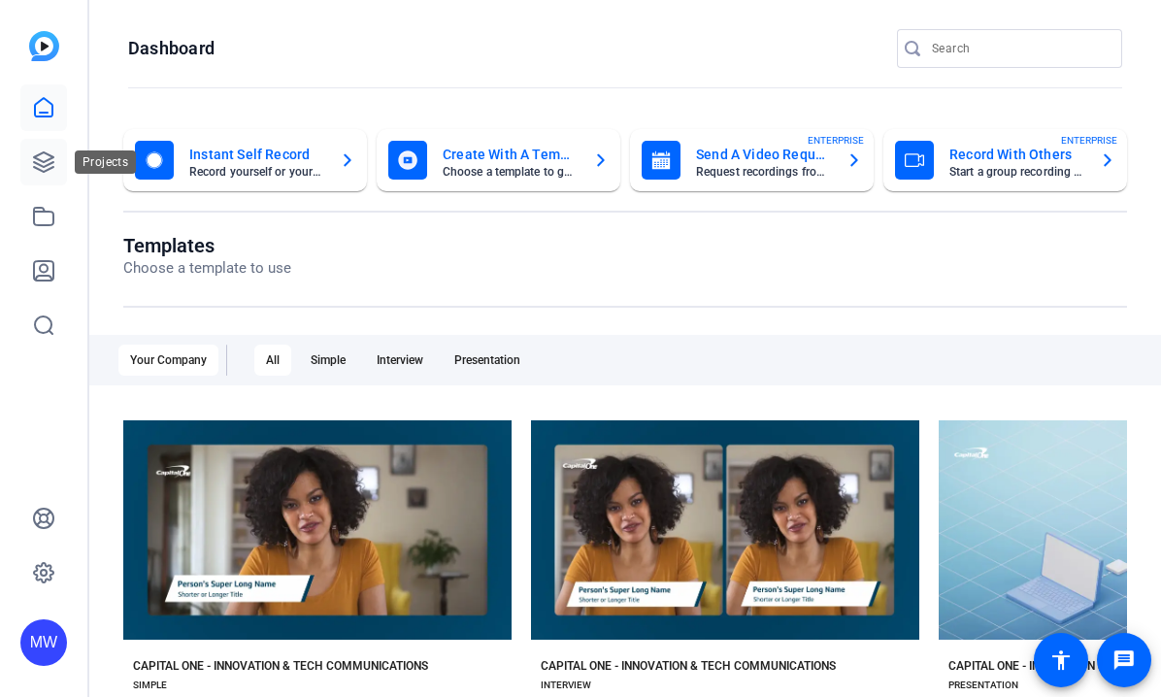
click at [34, 161] on icon at bounding box center [43, 161] width 19 height 19
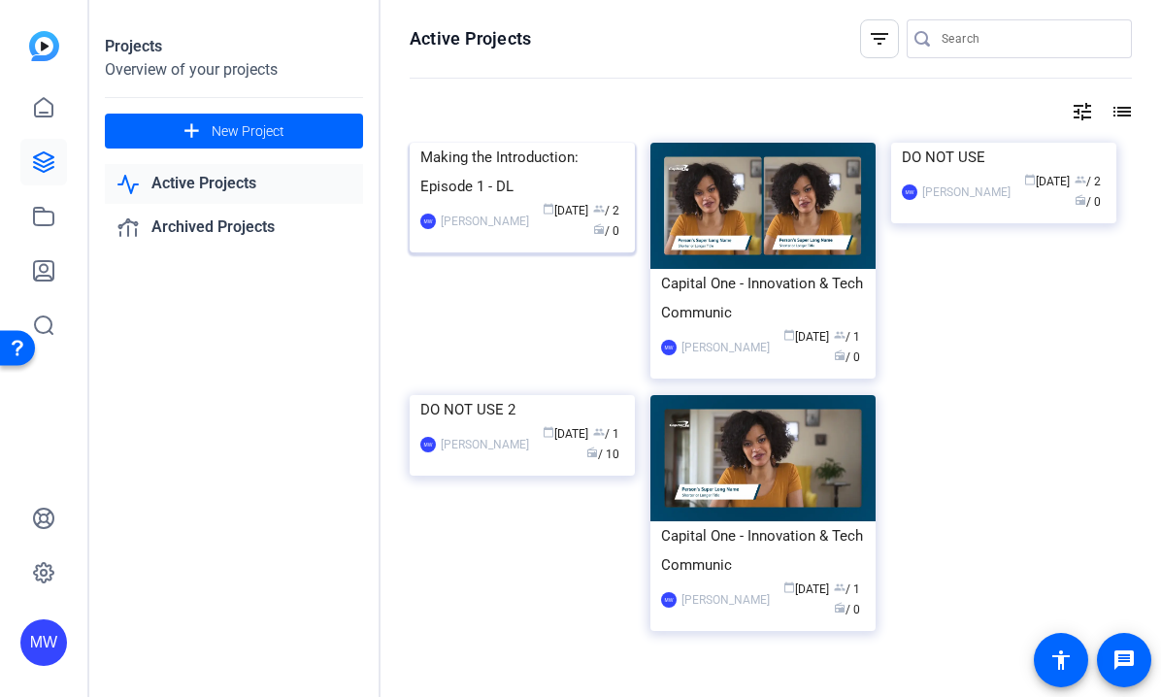
click at [575, 143] on img at bounding box center [522, 143] width 225 height 0
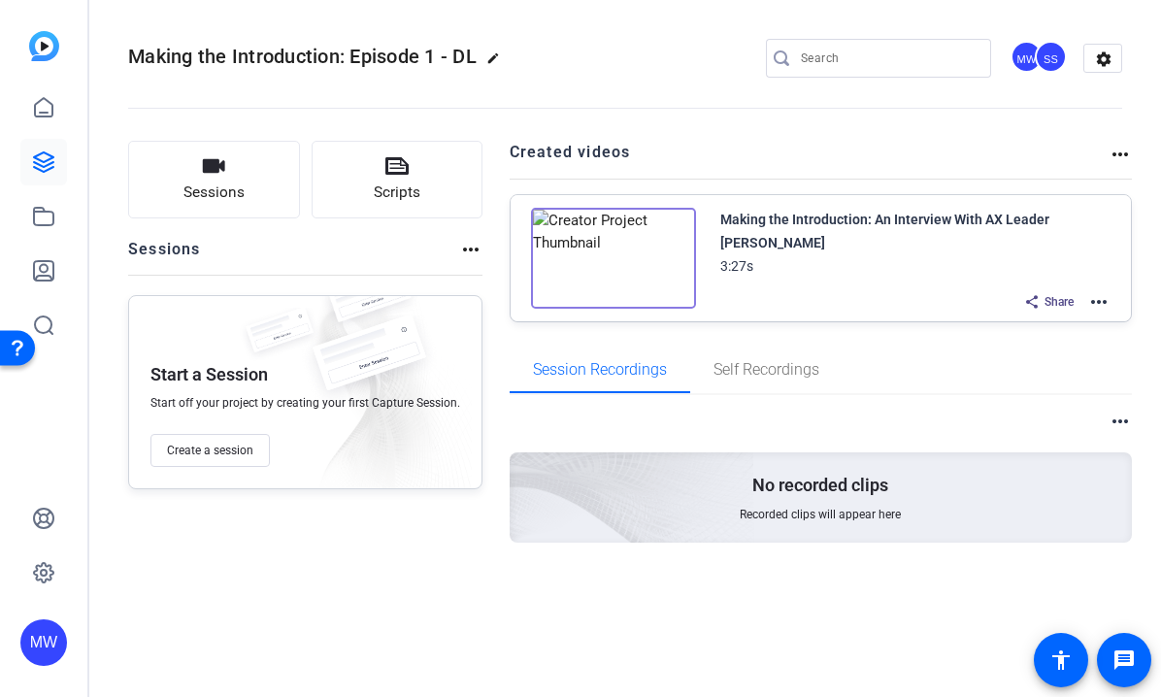
click at [1101, 299] on mat-icon "more_horiz" at bounding box center [1098, 301] width 23 height 23
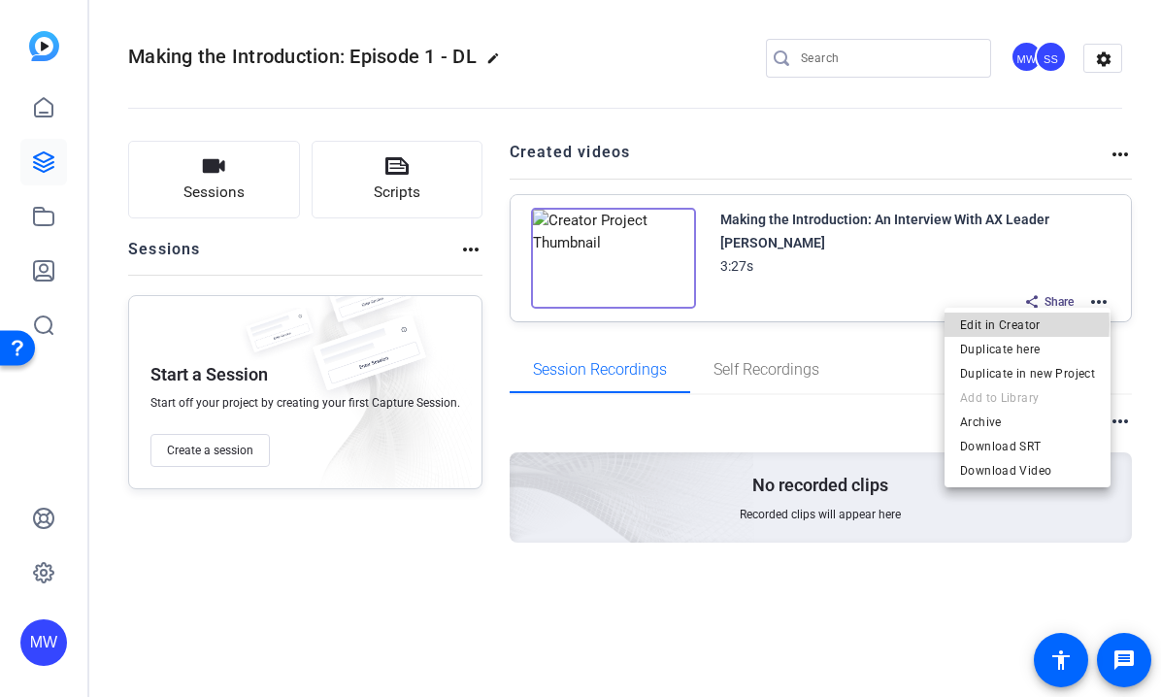
click at [996, 324] on span "Edit in Creator" at bounding box center [1027, 324] width 135 height 23
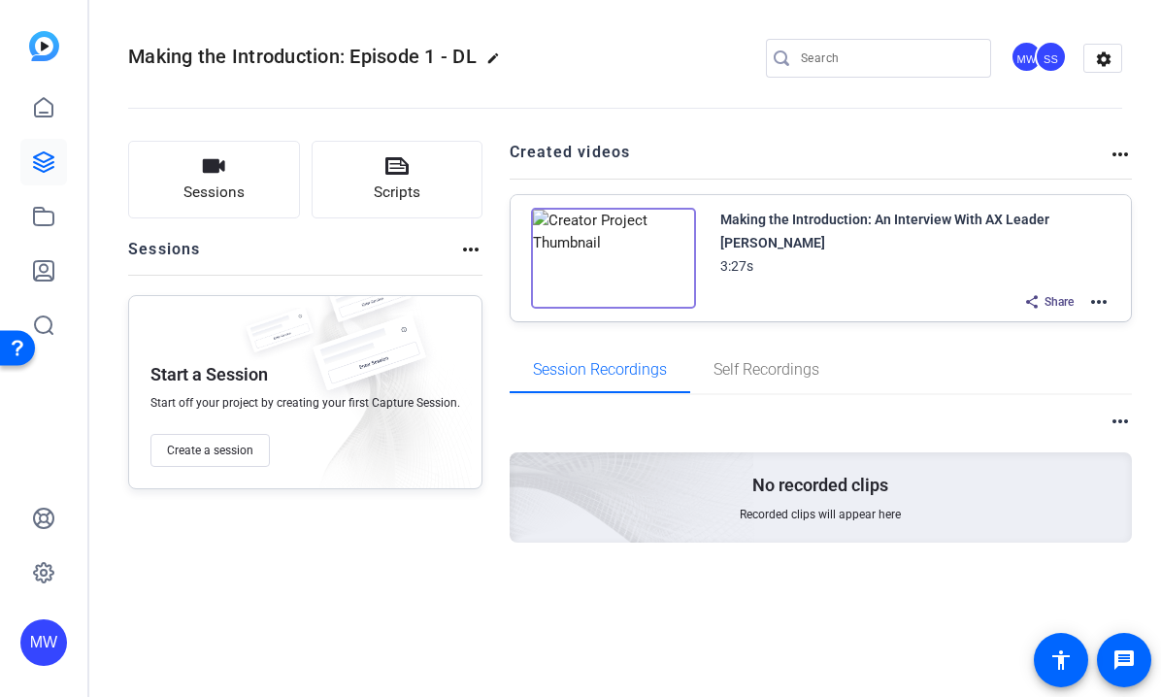
click at [1102, 297] on mat-icon "more_horiz" at bounding box center [1098, 301] width 23 height 23
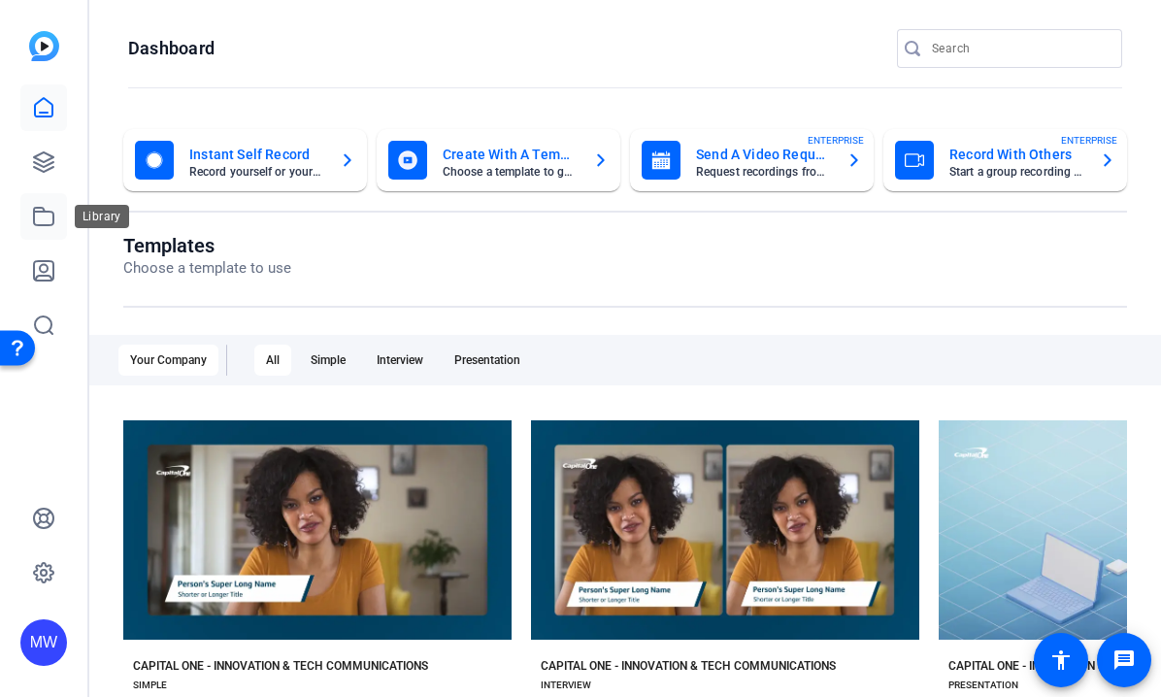
click at [46, 215] on icon at bounding box center [43, 216] width 23 height 23
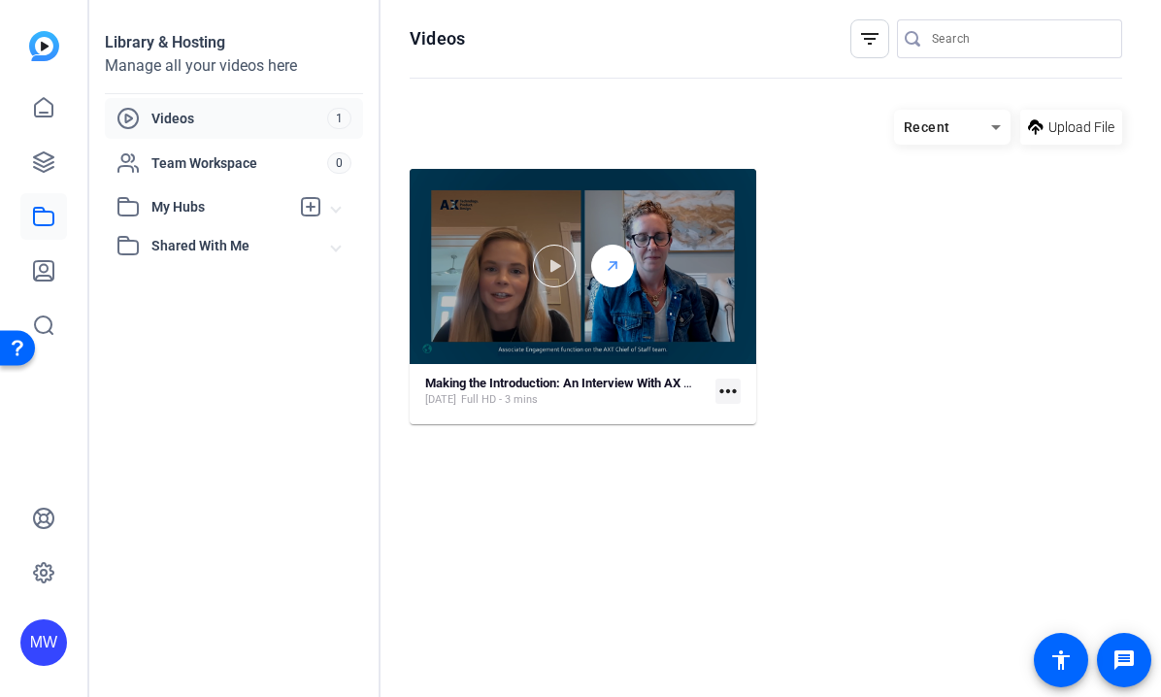
click at [617, 275] on icon at bounding box center [613, 265] width 16 height 23
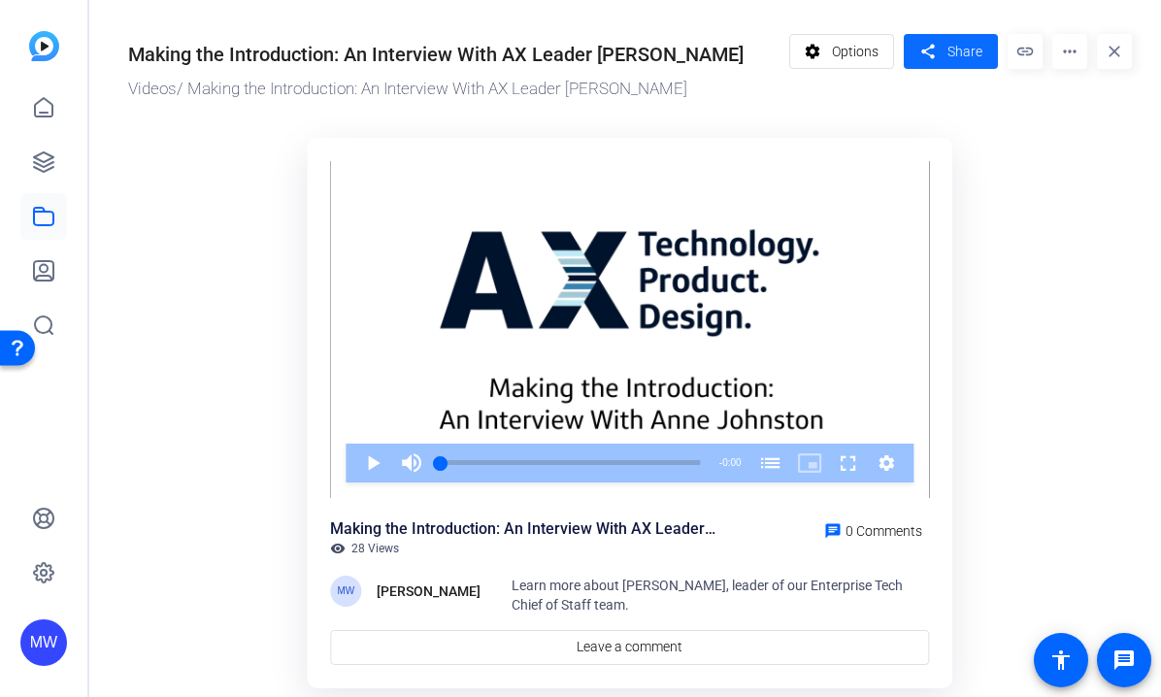
click at [956, 48] on span "Share" at bounding box center [964, 52] width 35 height 20
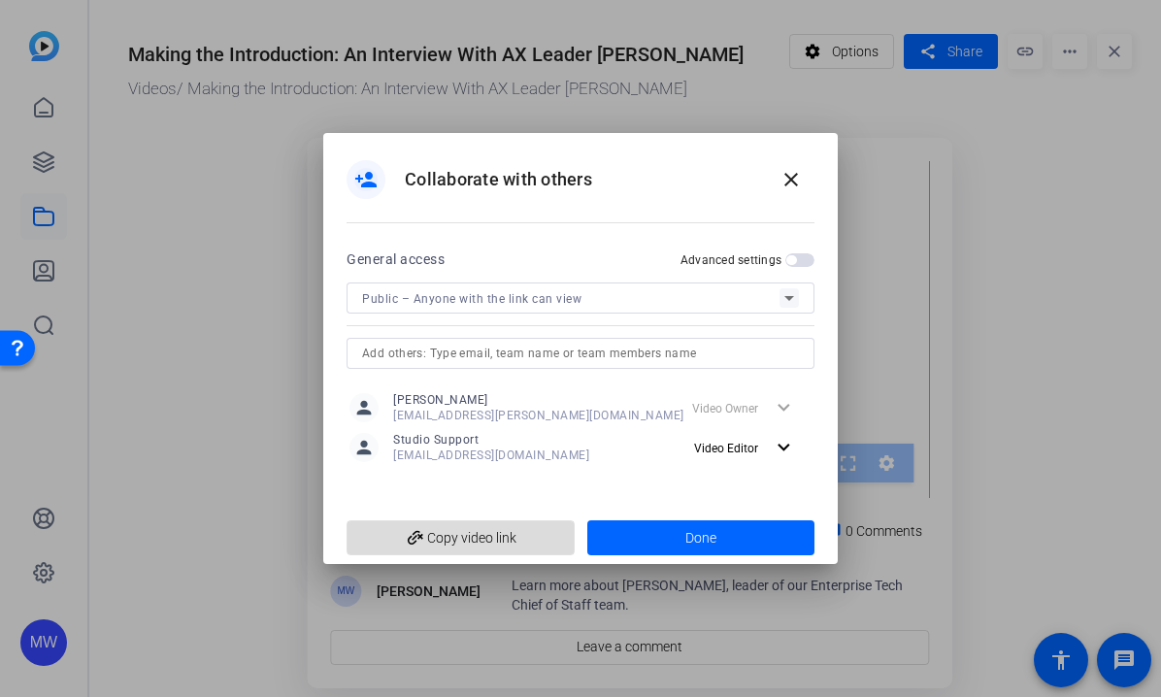
click at [450, 533] on span "add_link Copy video link" at bounding box center [460, 537] width 197 height 37
click at [800, 173] on mat-icon "close" at bounding box center [790, 179] width 23 height 23
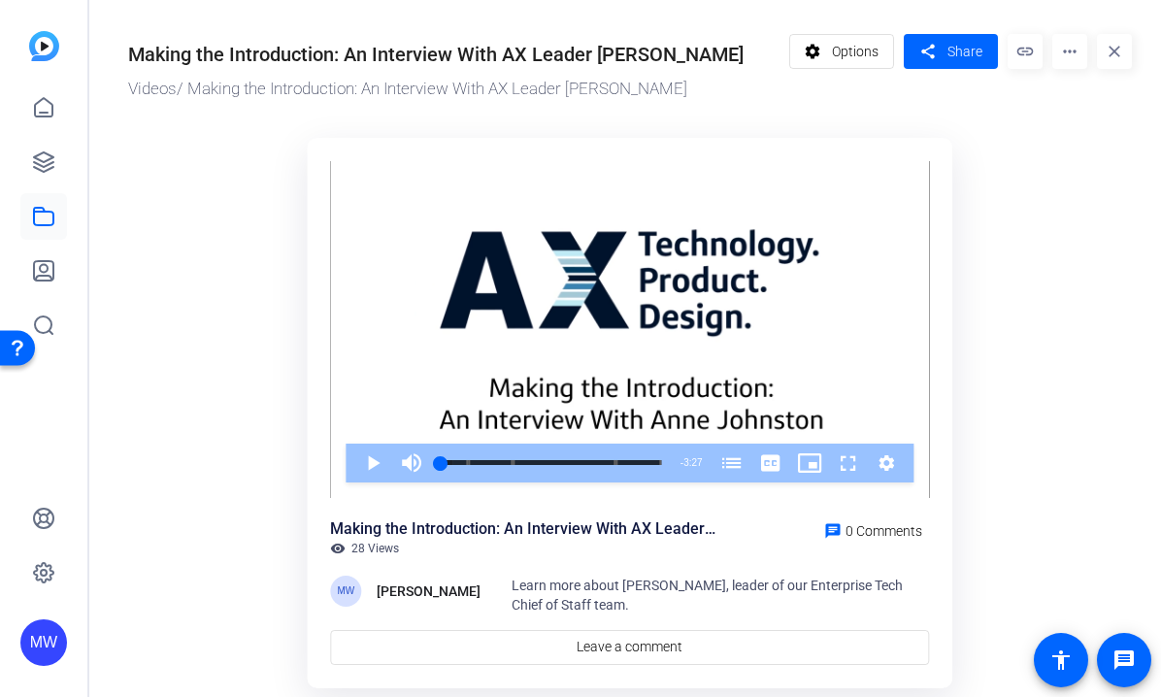
drag, startPoint x: 1015, startPoint y: 372, endPoint x: 1002, endPoint y: 552, distance: 181.0
click at [1025, 426] on ktd-grid "Video Player is loading. Play Video Play Mute Current Time 0:00 / Duration 3:27…" at bounding box center [629, 417] width 1003 height 582
